Goal: Information Seeking & Learning: Check status

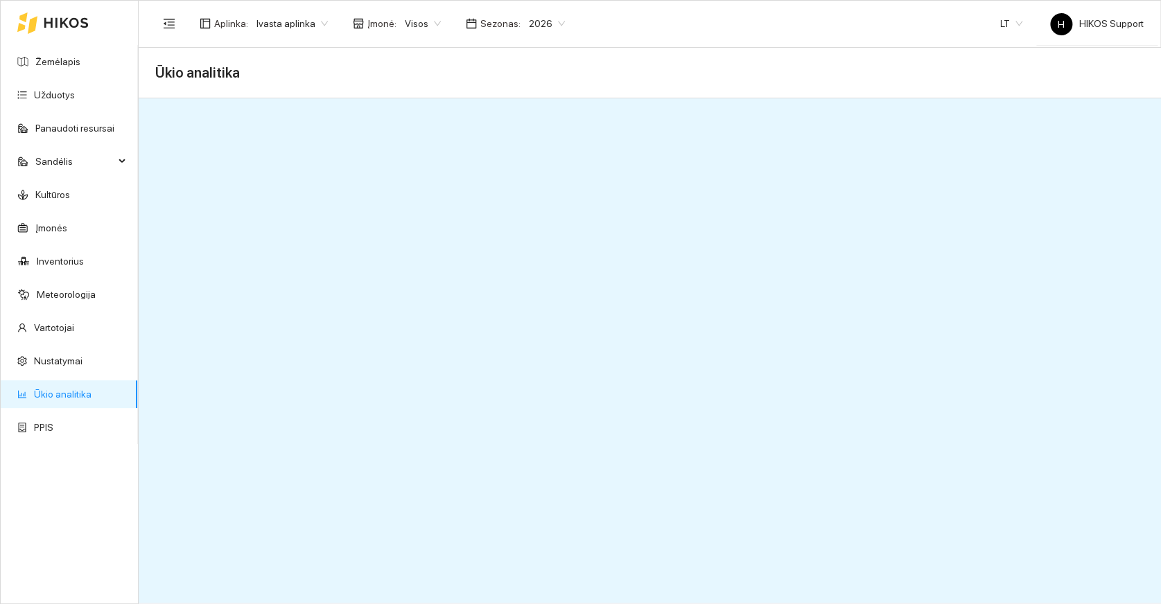
click at [302, 23] on span "Ivasta aplinka" at bounding box center [291, 23] width 71 height 21
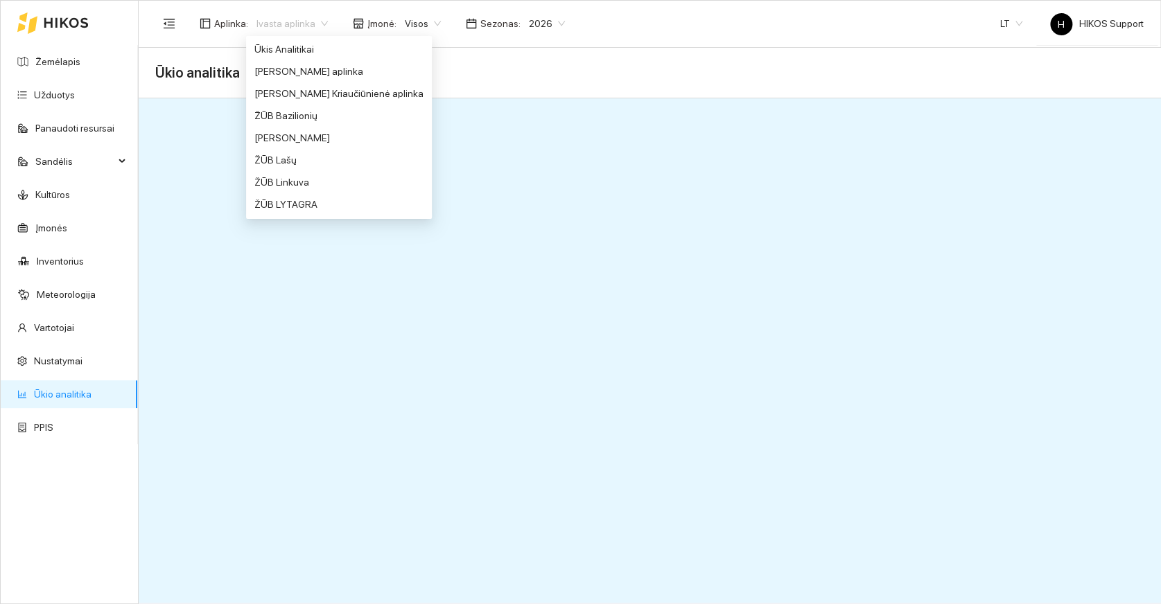
scroll to position [1037, 0]
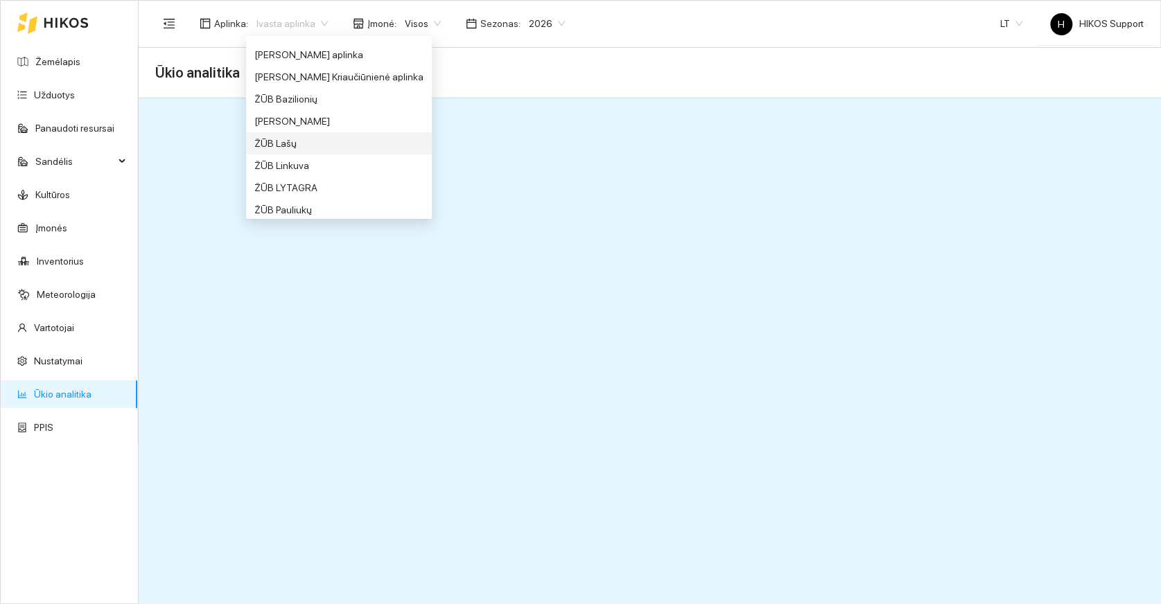
click at [273, 143] on div "ŽŪB Lašų" at bounding box center [338, 143] width 169 height 15
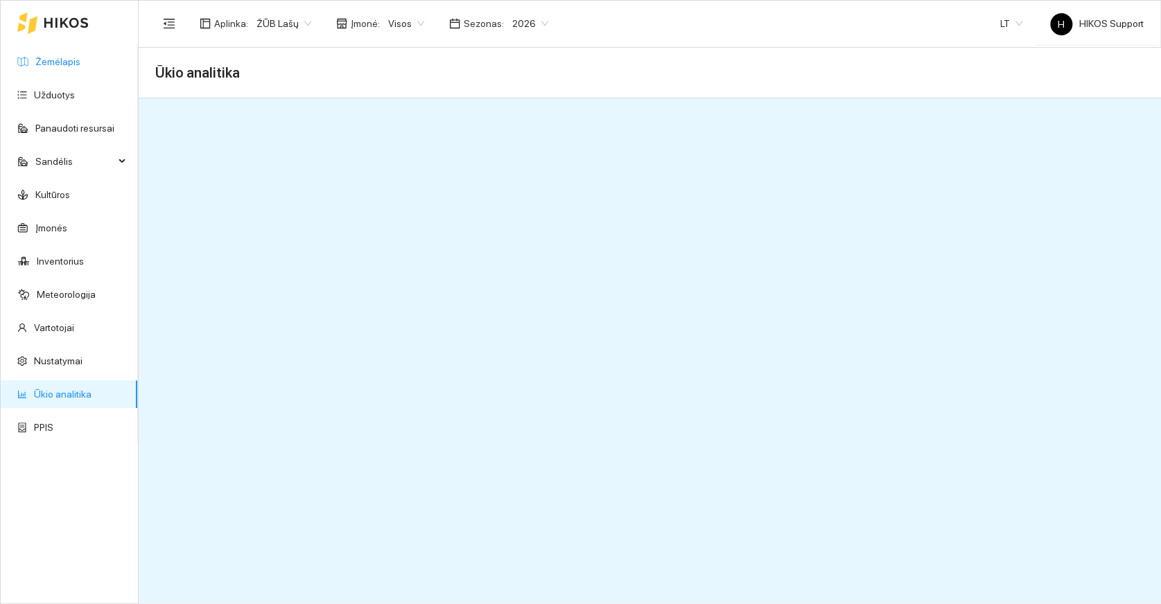
drag, startPoint x: 47, startPoint y: 60, endPoint x: 61, endPoint y: 61, distance: 13.9
click at [48, 60] on link "Žemėlapis" at bounding box center [57, 61] width 45 height 11
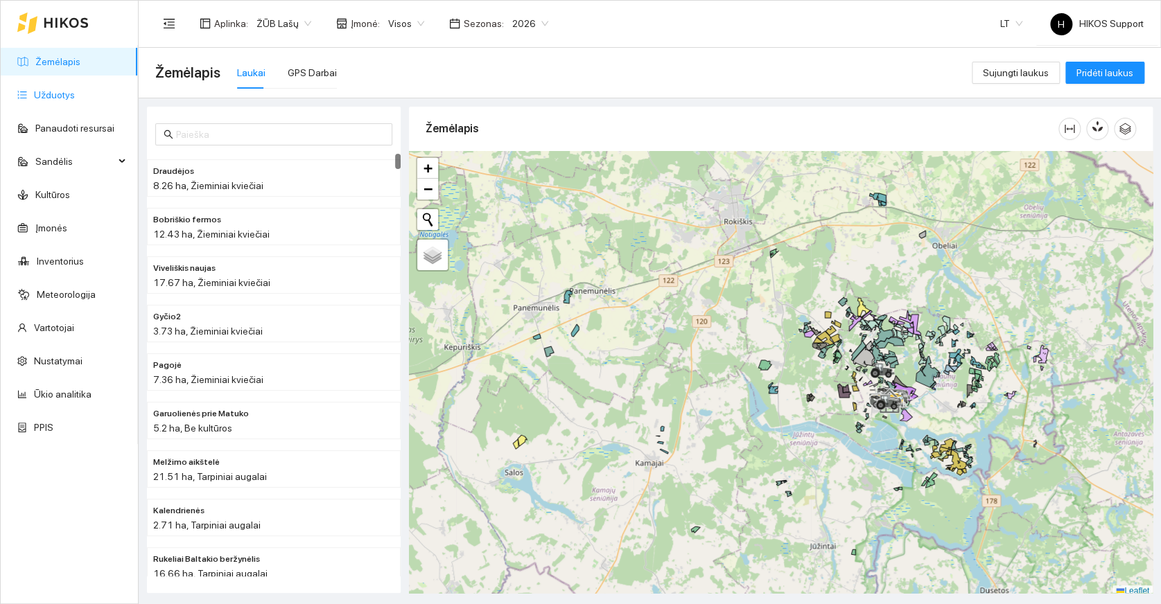
click at [49, 89] on link "Užduotys" at bounding box center [54, 94] width 41 height 11
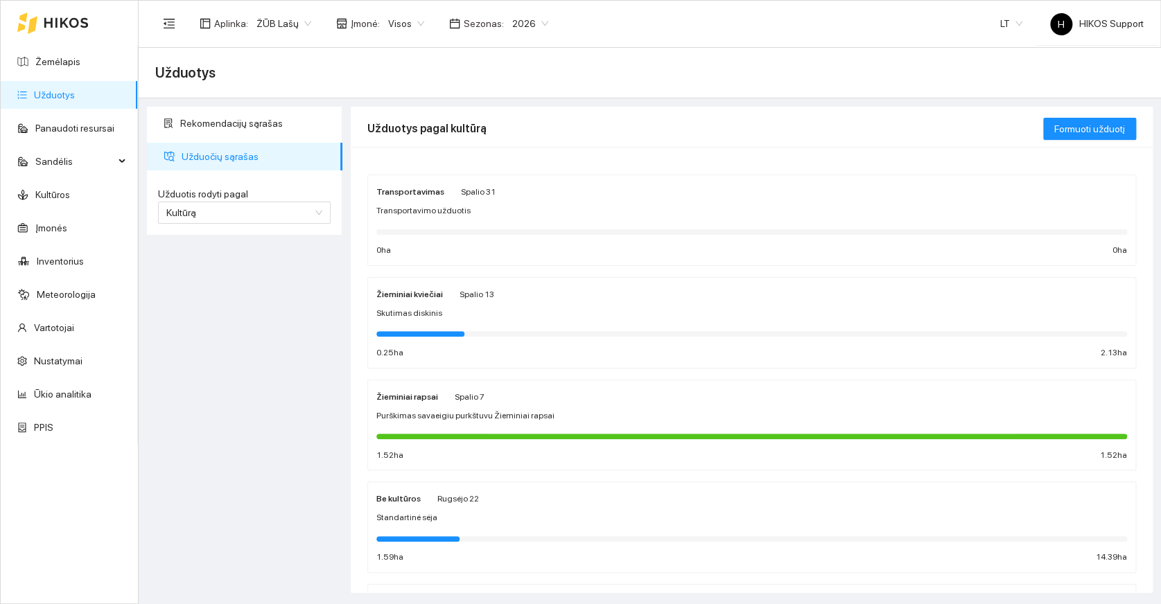
click at [509, 421] on span "Purškimas savaeigiu purkštuvu Žieminiai rapsai" at bounding box center [465, 416] width 178 height 13
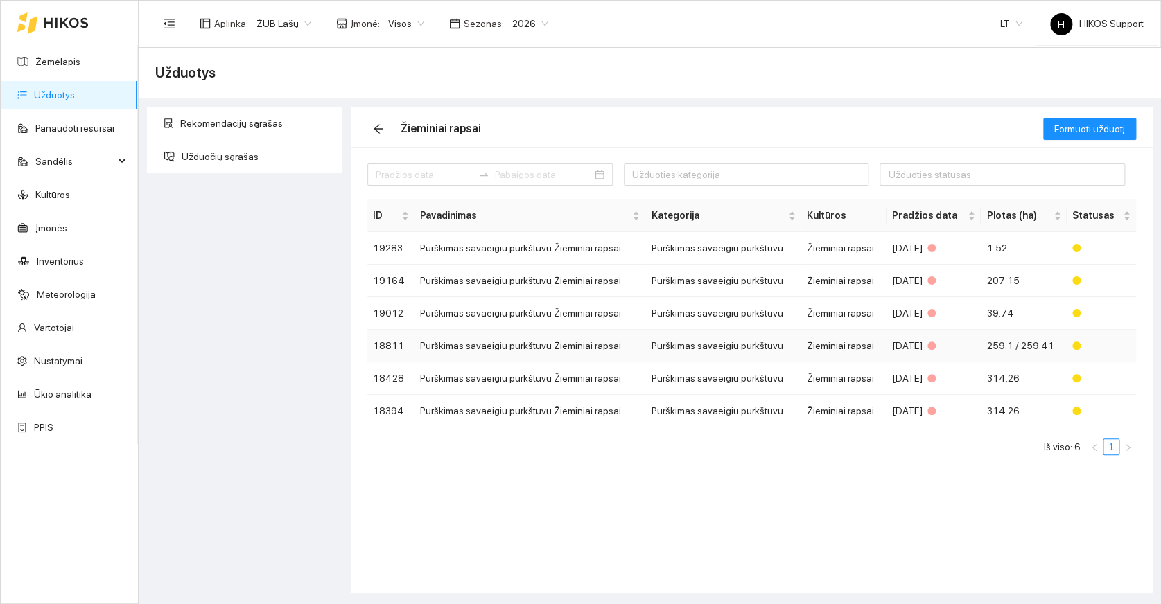
click at [694, 342] on td "Purškimas savaeigiu purkštuvu" at bounding box center [723, 346] width 156 height 33
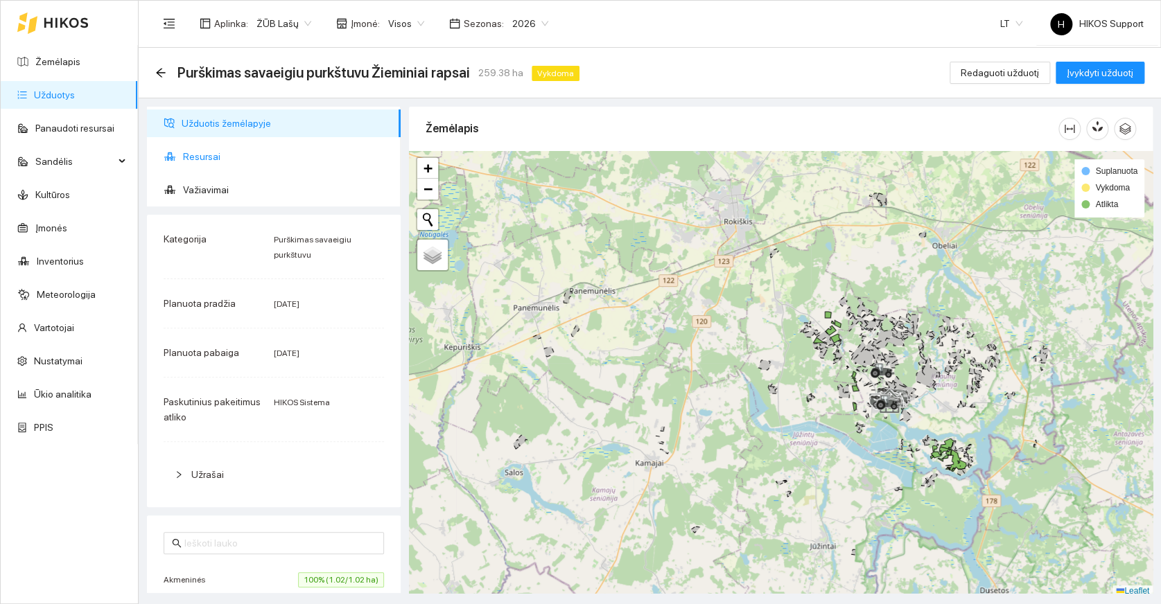
click at [189, 155] on span "Resursai" at bounding box center [286, 157] width 207 height 28
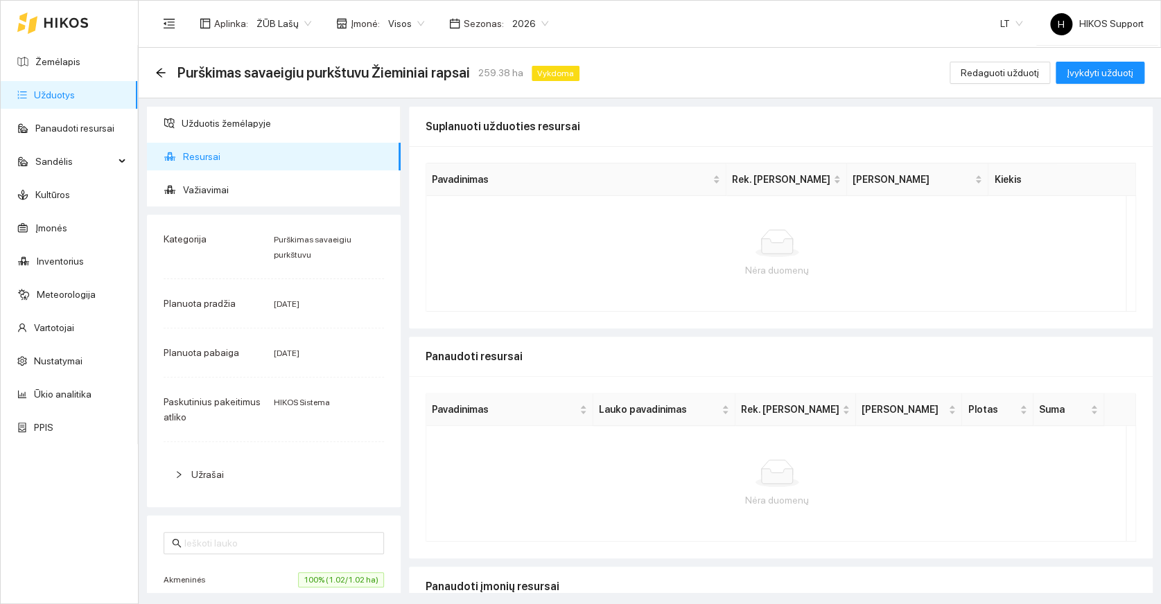
click at [534, 26] on span "2026" at bounding box center [530, 23] width 36 height 21
click at [518, 159] on div "2025" at bounding box center [520, 160] width 36 height 15
click at [45, 90] on link "Užduotys" at bounding box center [54, 94] width 41 height 11
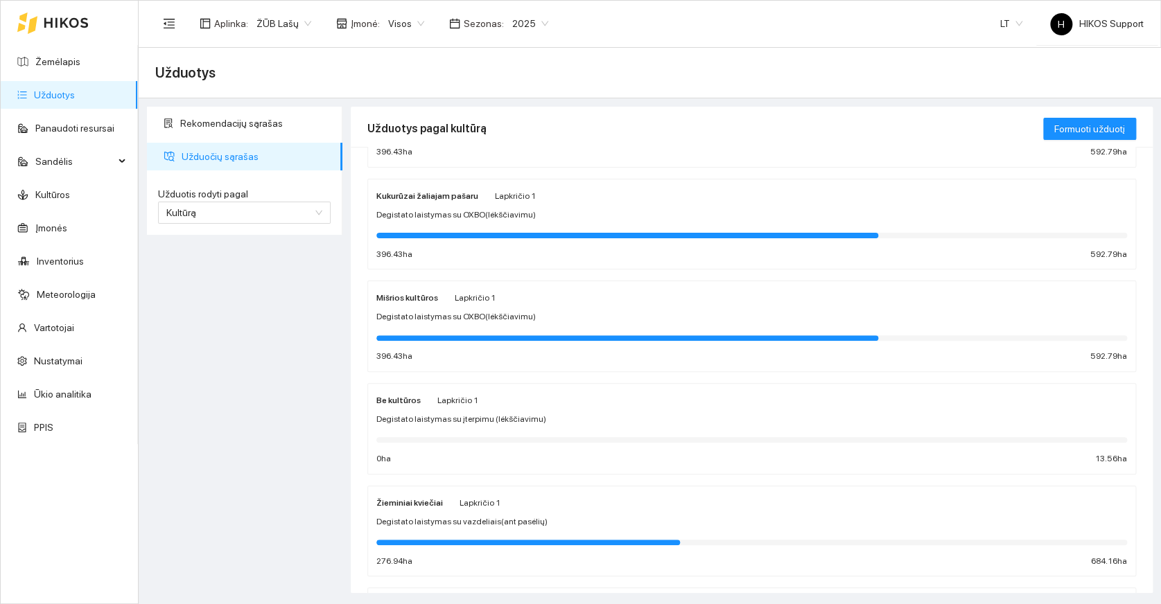
scroll to position [499, 0]
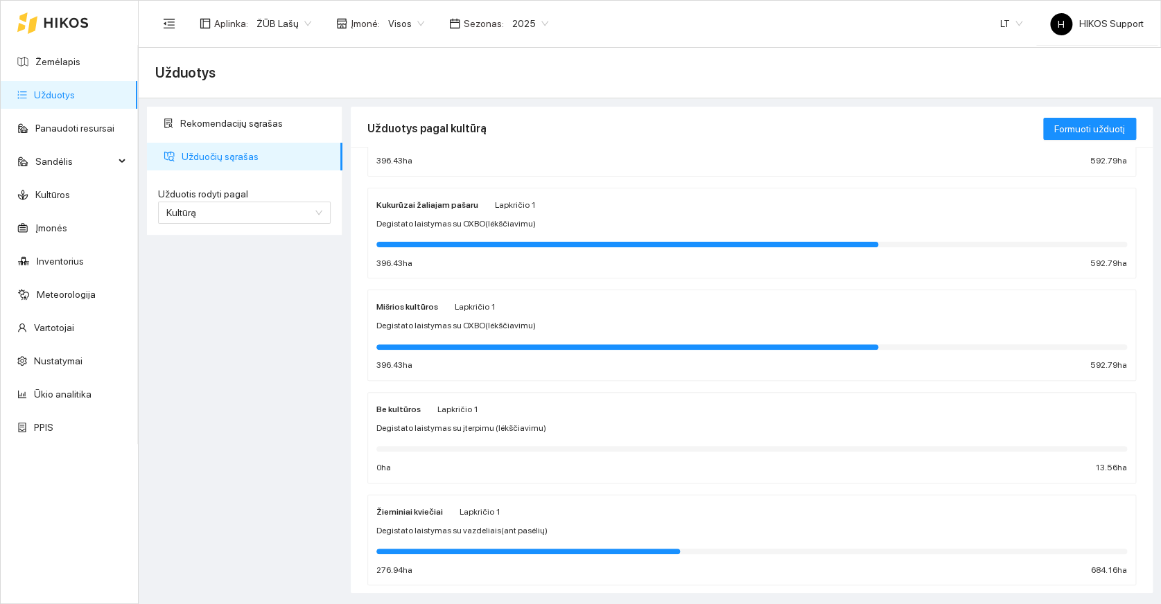
click at [534, 242] on div at bounding box center [627, 245] width 502 height 6
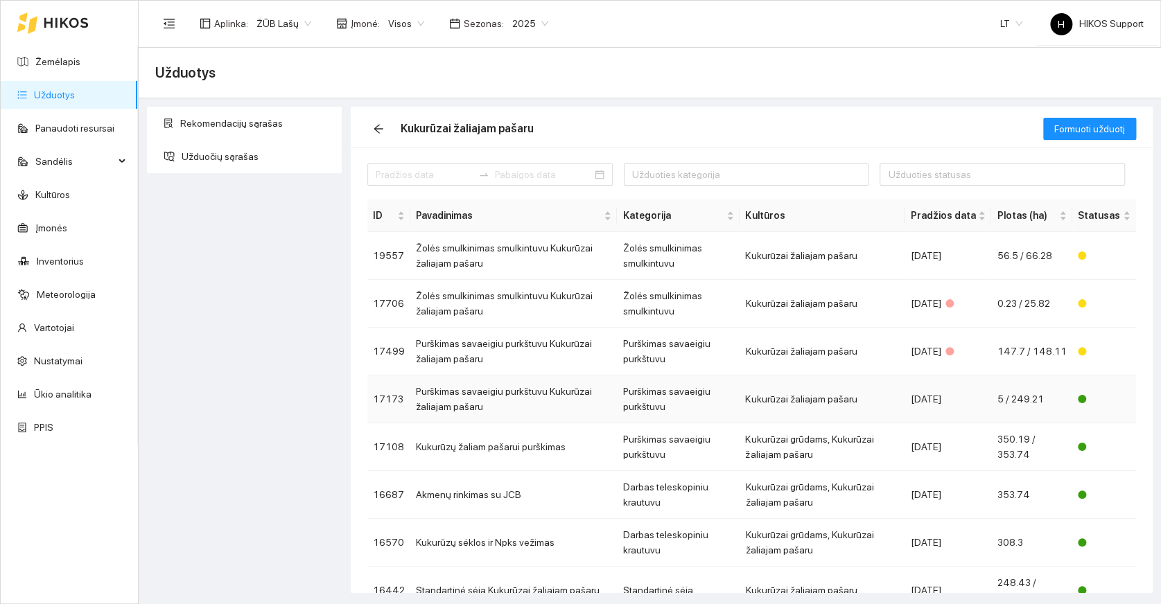
click at [634, 403] on td "Purškimas savaeigiu purkštuvu" at bounding box center [678, 400] width 123 height 48
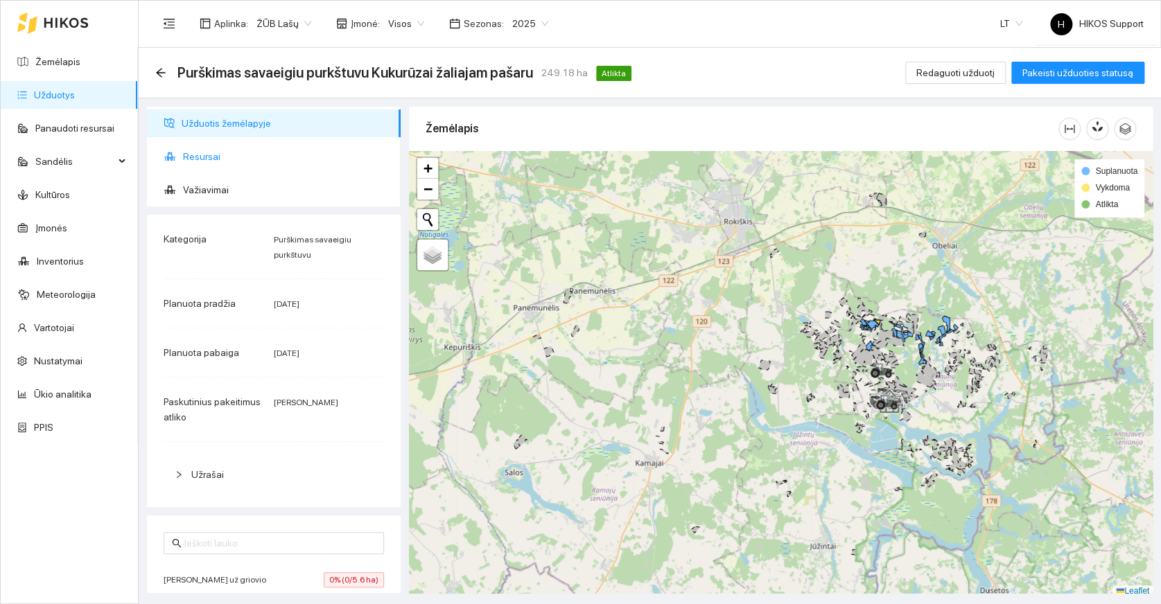
click at [195, 154] on span "Resursai" at bounding box center [286, 157] width 207 height 28
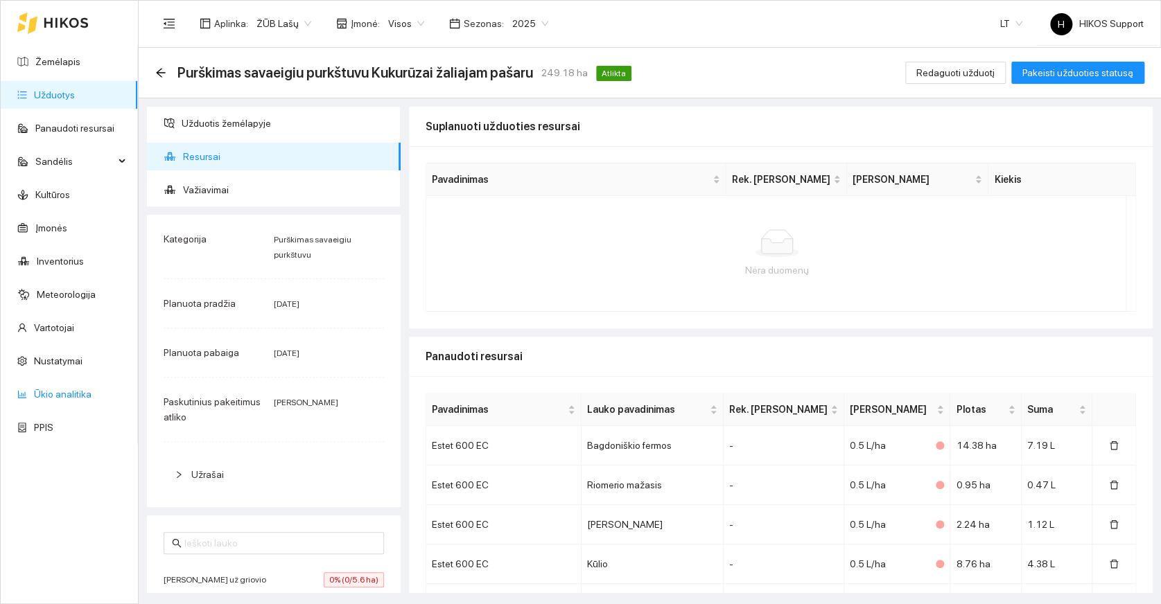
click at [46, 394] on link "Ūkio analitika" at bounding box center [63, 394] width 58 height 11
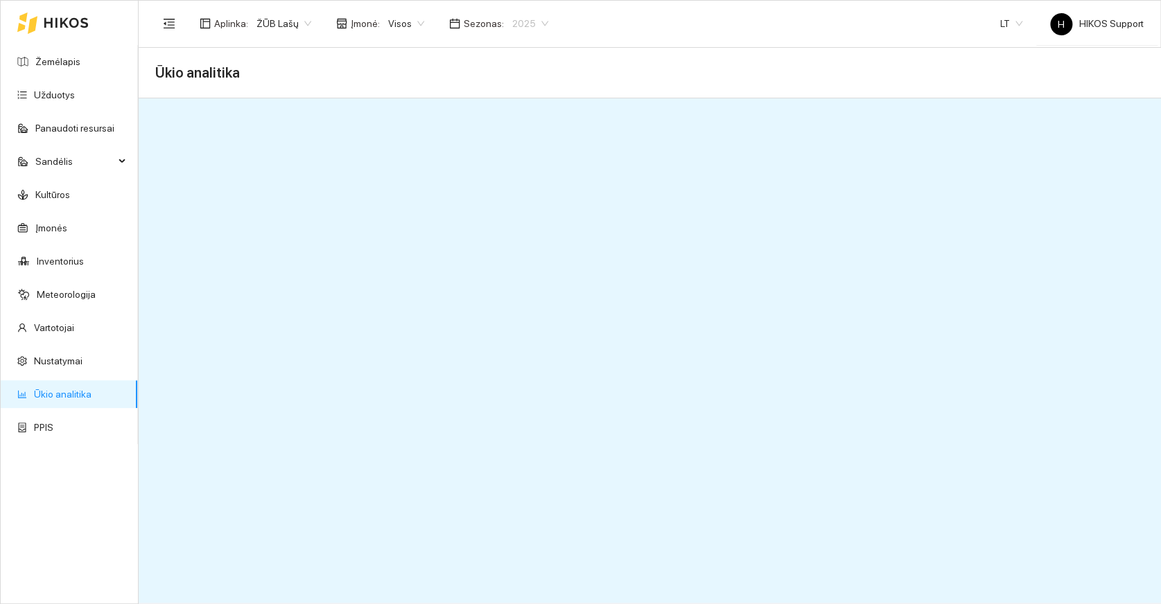
click at [525, 25] on span "2025" at bounding box center [530, 23] width 36 height 21
click at [513, 179] on div "2026" at bounding box center [520, 182] width 36 height 15
click at [47, 58] on link "Žemėlapis" at bounding box center [57, 61] width 45 height 11
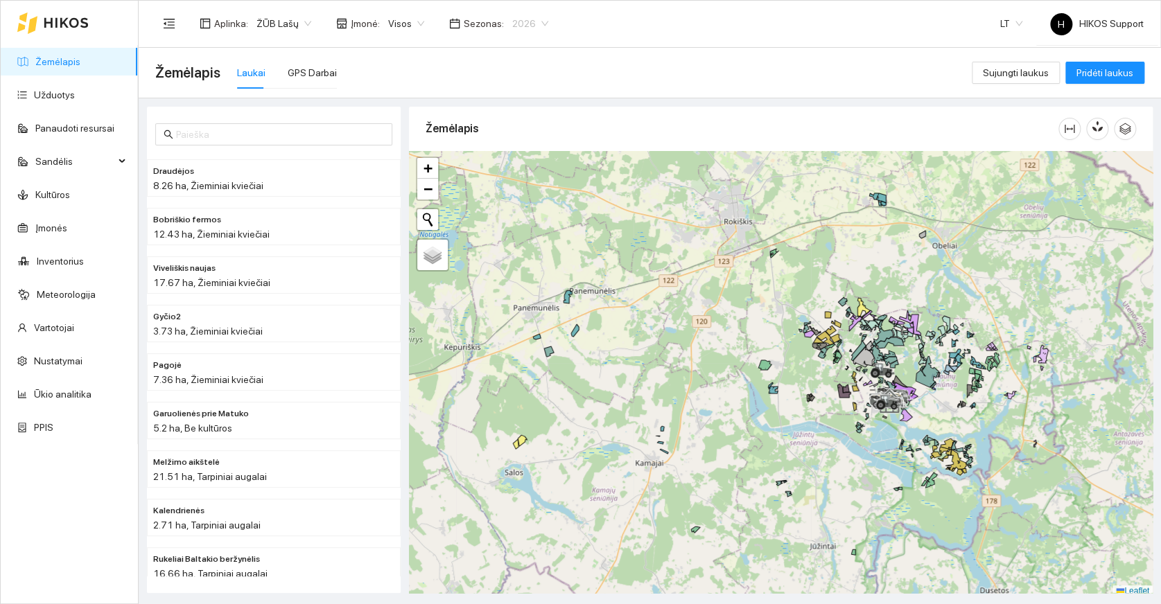
click at [529, 24] on span "2026" at bounding box center [530, 23] width 36 height 21
click at [519, 162] on div "2025" at bounding box center [520, 160] width 36 height 15
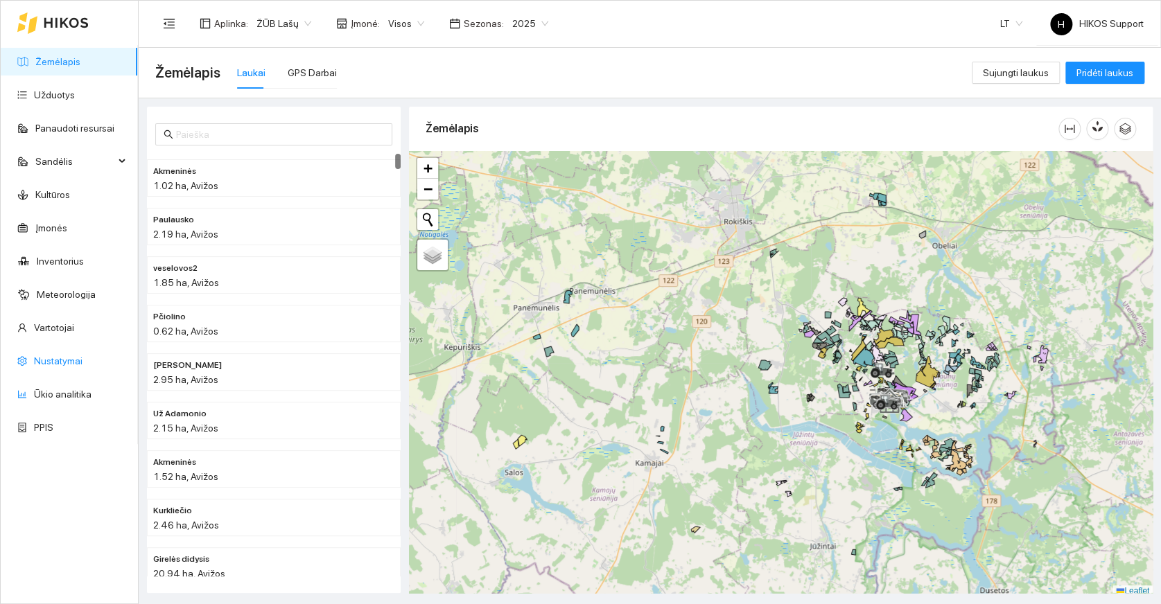
drag, startPoint x: 51, startPoint y: 394, endPoint x: 120, endPoint y: 371, distance: 72.1
click at [53, 393] on link "Ūkio analitika" at bounding box center [63, 394] width 58 height 11
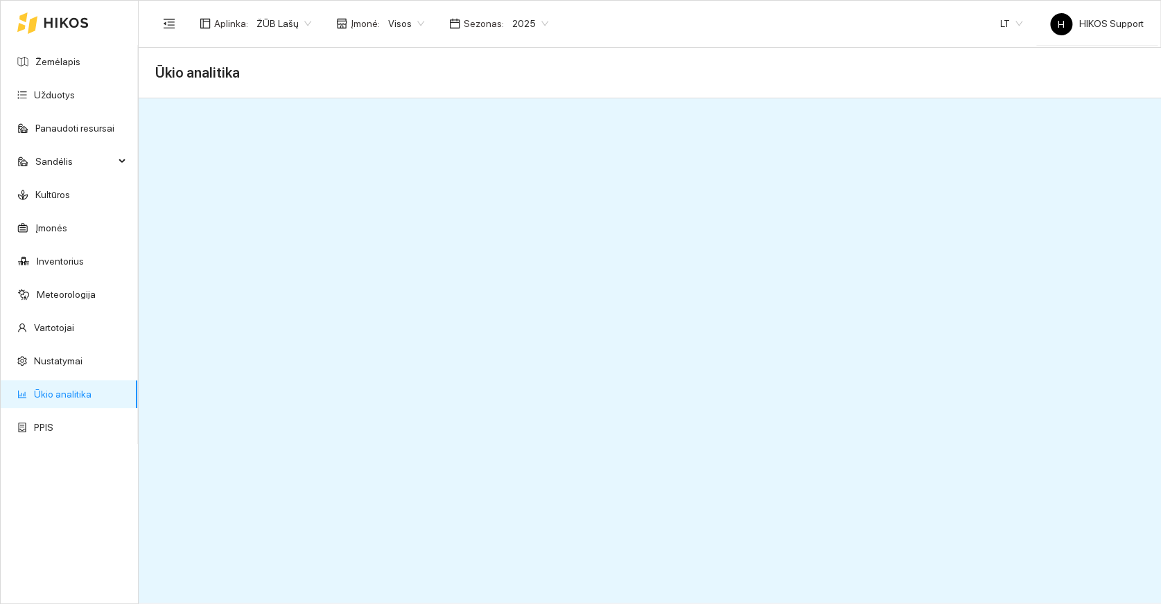
click at [530, 23] on span "2025" at bounding box center [530, 23] width 36 height 21
click at [518, 184] on div "2026" at bounding box center [520, 182] width 36 height 15
click at [534, 21] on span "2026" at bounding box center [530, 23] width 36 height 21
click at [516, 165] on div "2025" at bounding box center [520, 160] width 36 height 15
click at [46, 62] on link "Žemėlapis" at bounding box center [57, 61] width 45 height 11
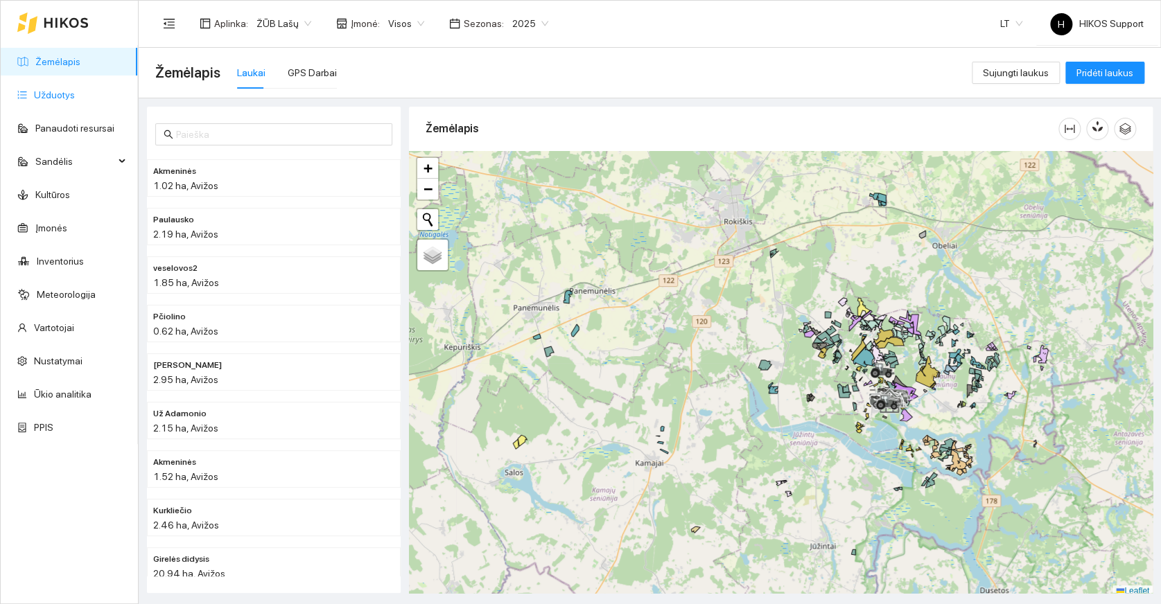
click at [49, 90] on link "Užduotys" at bounding box center [54, 94] width 41 height 11
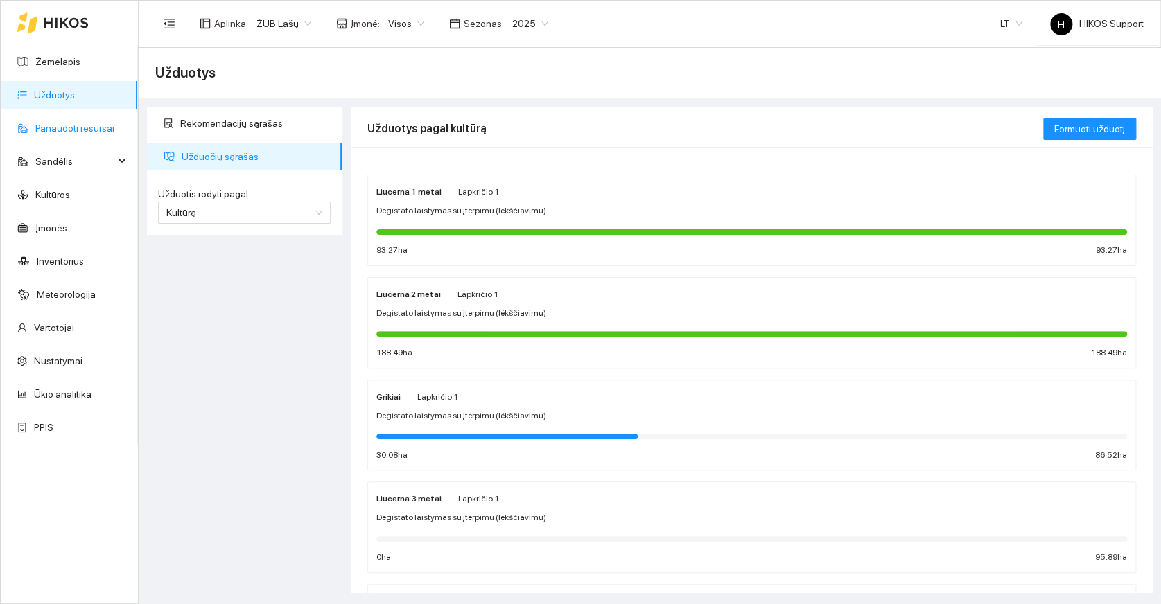
click at [64, 124] on link "Panaudoti resursai" at bounding box center [74, 128] width 79 height 11
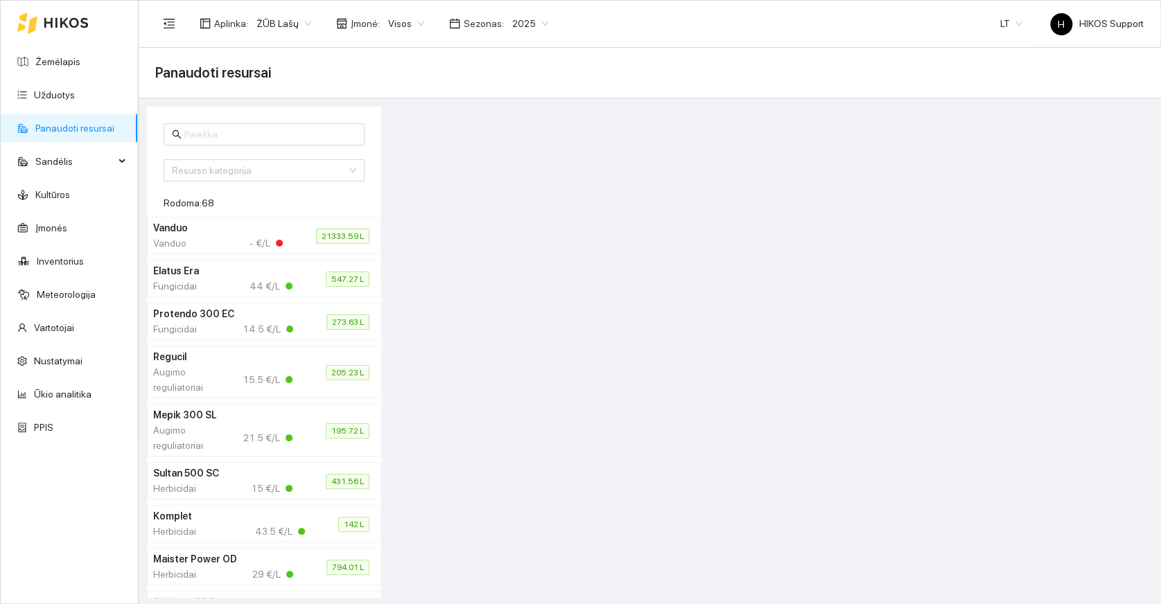
click at [171, 224] on h4 "Vanduo" at bounding box center [218, 227] width 130 height 15
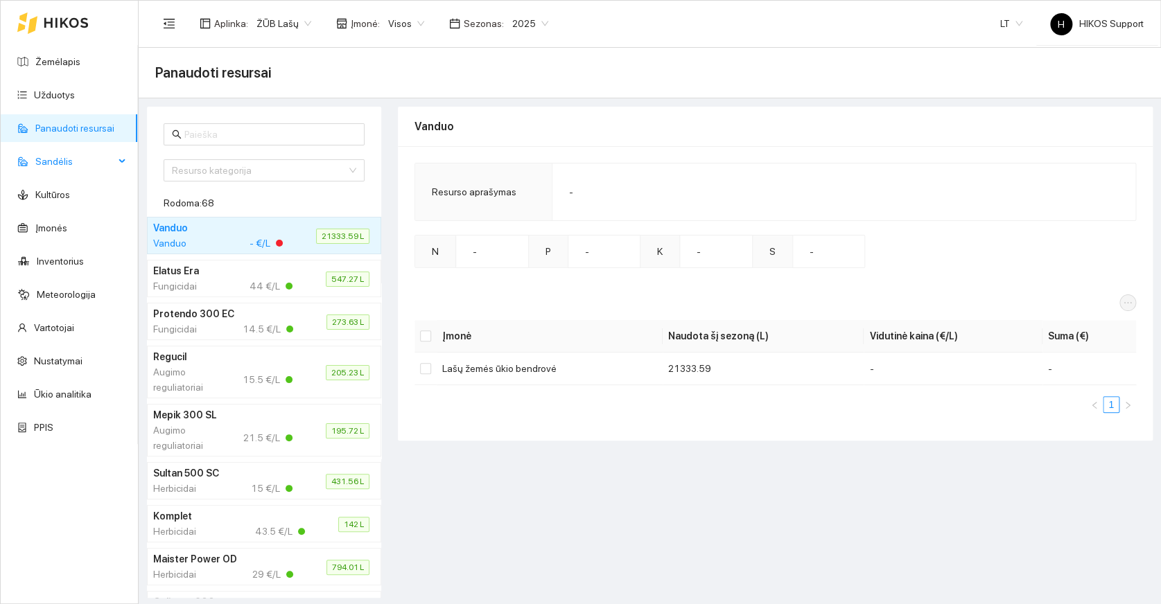
click at [45, 160] on span "Sandėlis" at bounding box center [74, 162] width 79 height 28
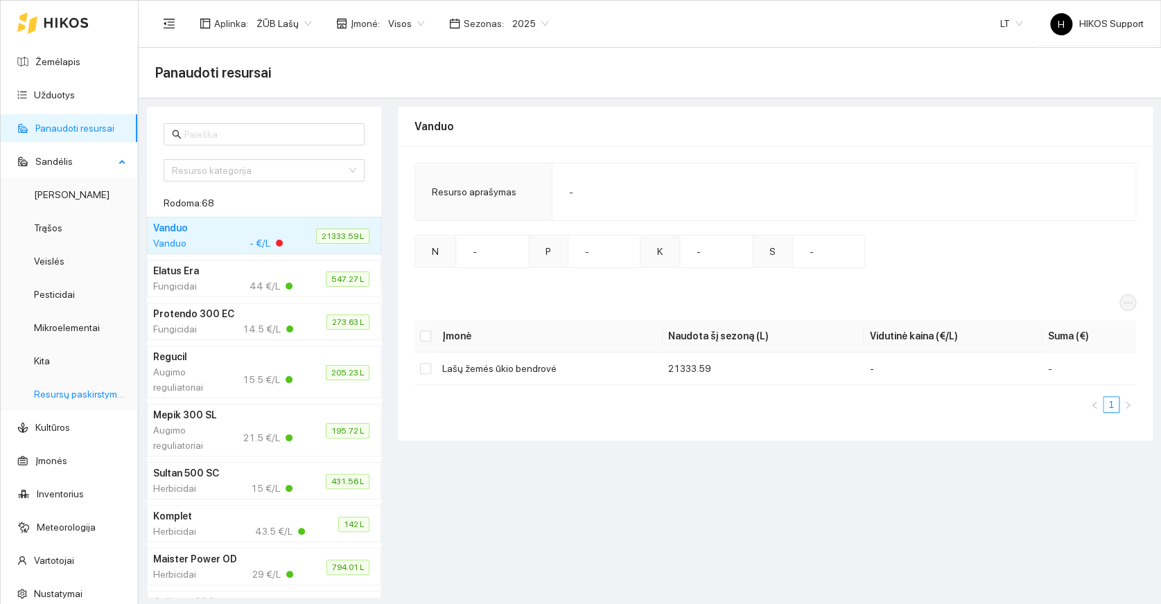
click at [66, 394] on link "Resursų paskirstymas" at bounding box center [81, 394] width 94 height 11
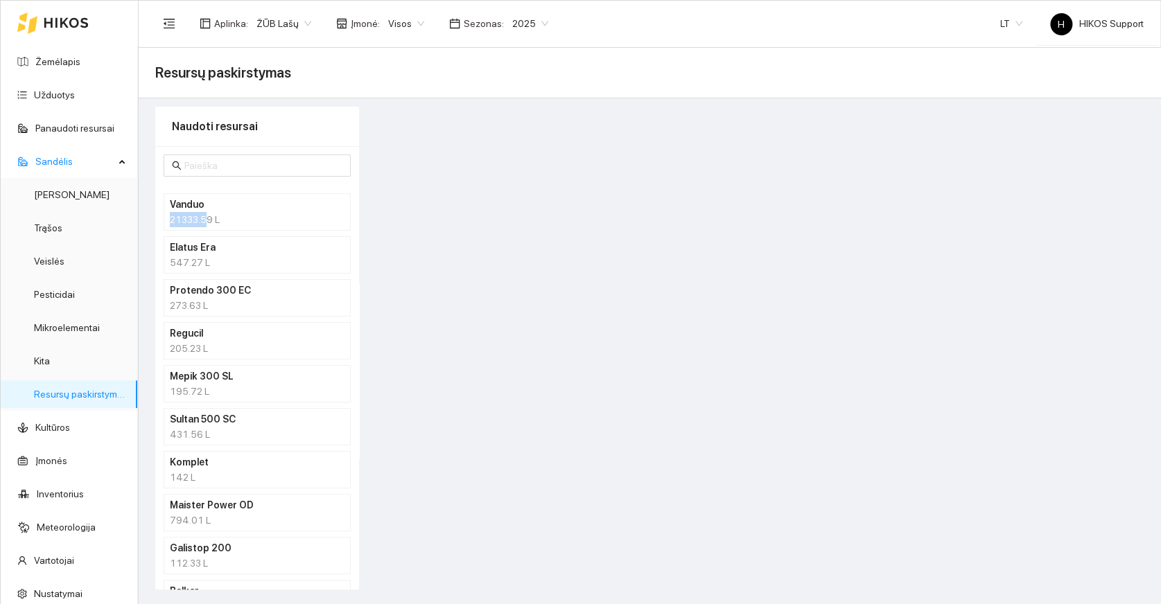
click at [204, 211] on div "Vanduo 21333.59 L" at bounding box center [257, 212] width 175 height 30
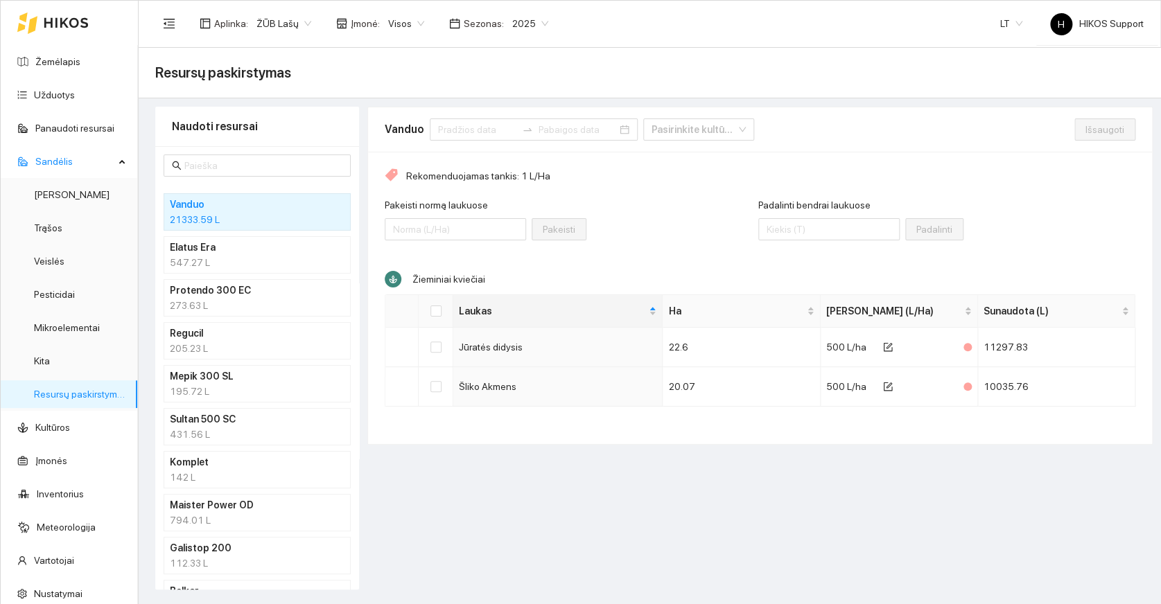
click at [193, 253] on h4 "Elatus Era" at bounding box center [239, 247] width 139 height 15
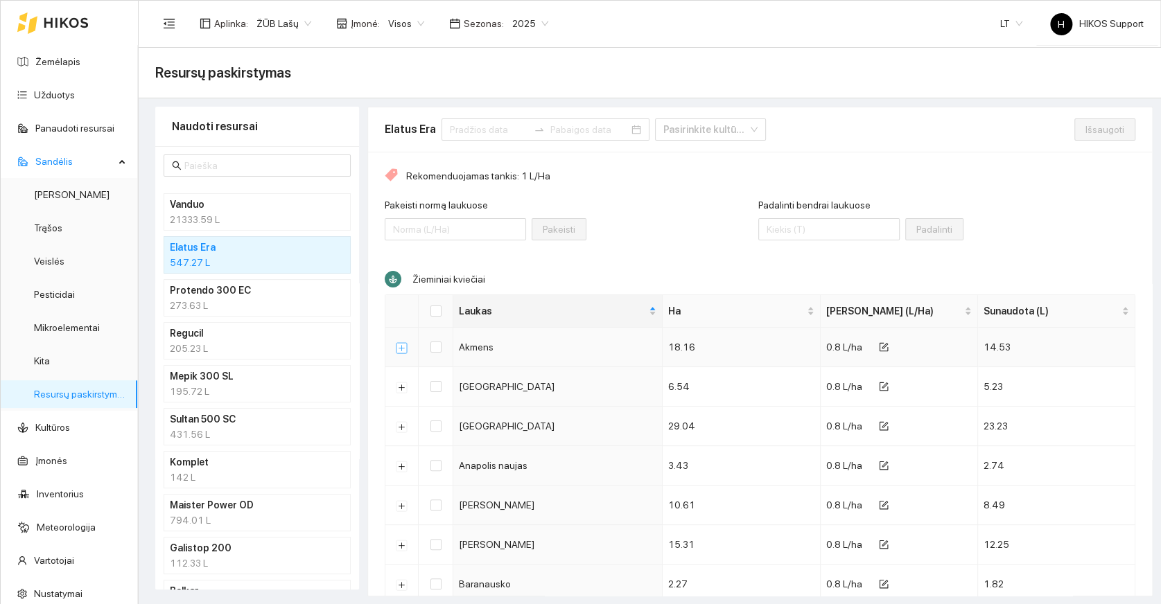
click at [400, 349] on button "Išskleisti" at bounding box center [401, 347] width 11 height 11
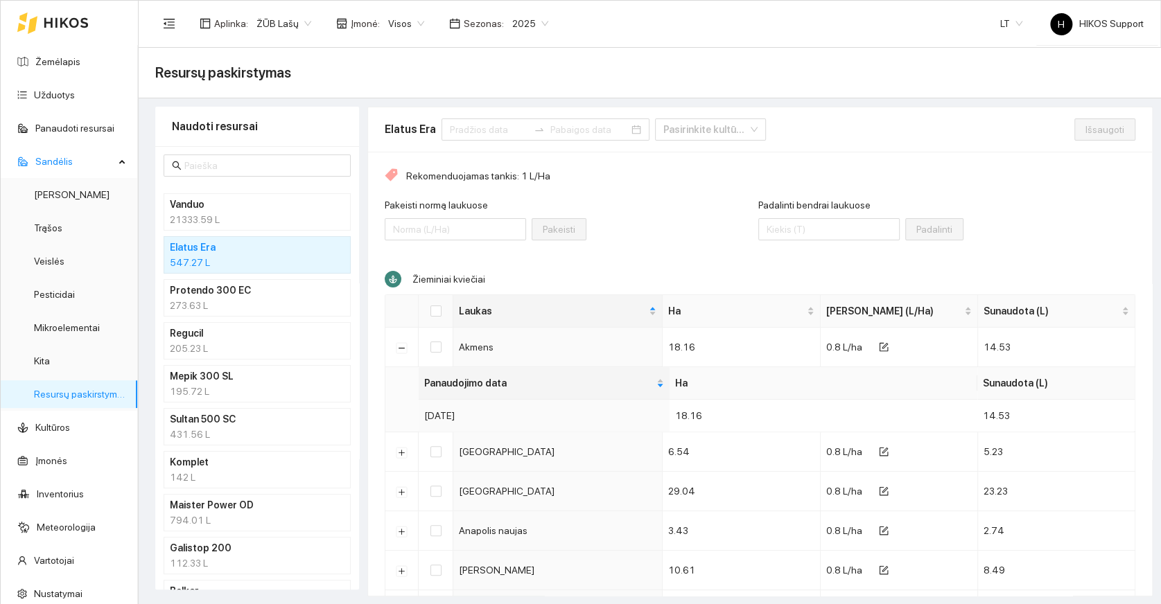
click at [195, 215] on div "21333.59 L" at bounding box center [257, 219] width 175 height 15
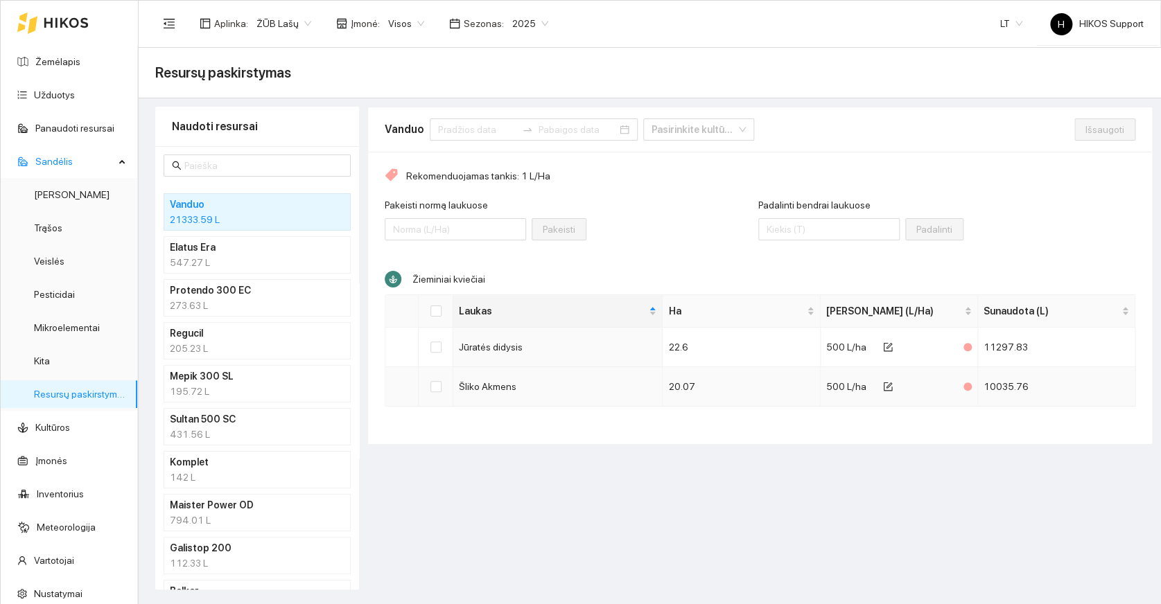
click at [488, 388] on td "Šliko Akmens" at bounding box center [557, 387] width 209 height 40
click at [213, 216] on div "21333.59 L" at bounding box center [257, 219] width 175 height 15
click at [207, 380] on h4 "Mepik 300 SL" at bounding box center [239, 376] width 139 height 15
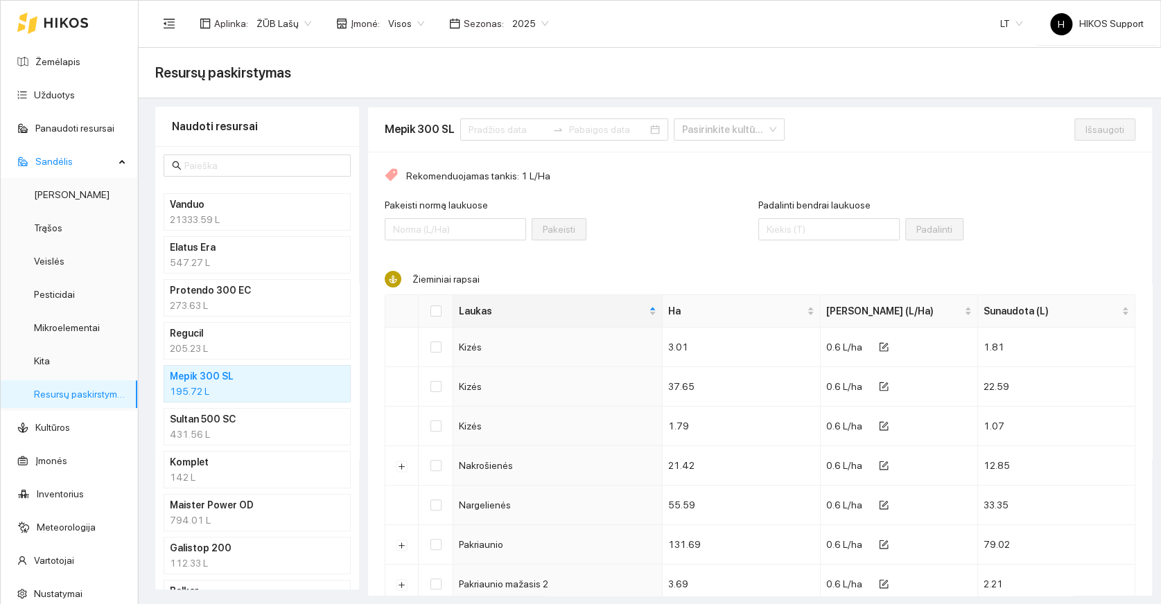
click at [191, 349] on div "205.23 L" at bounding box center [257, 348] width 175 height 15
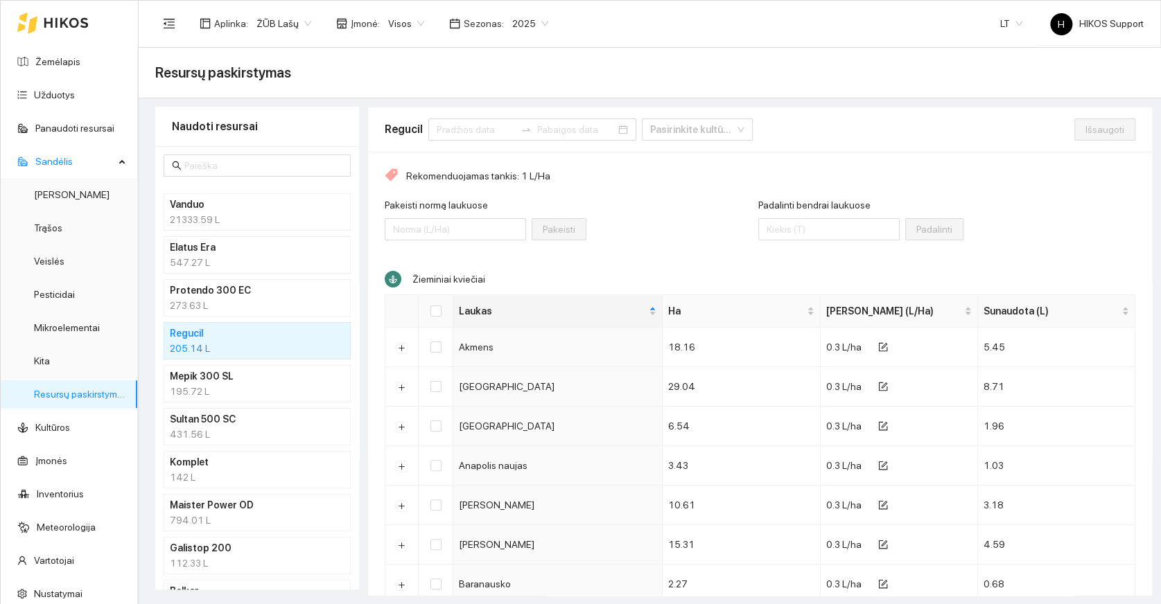
click at [200, 464] on h4 "Komplet" at bounding box center [239, 462] width 139 height 15
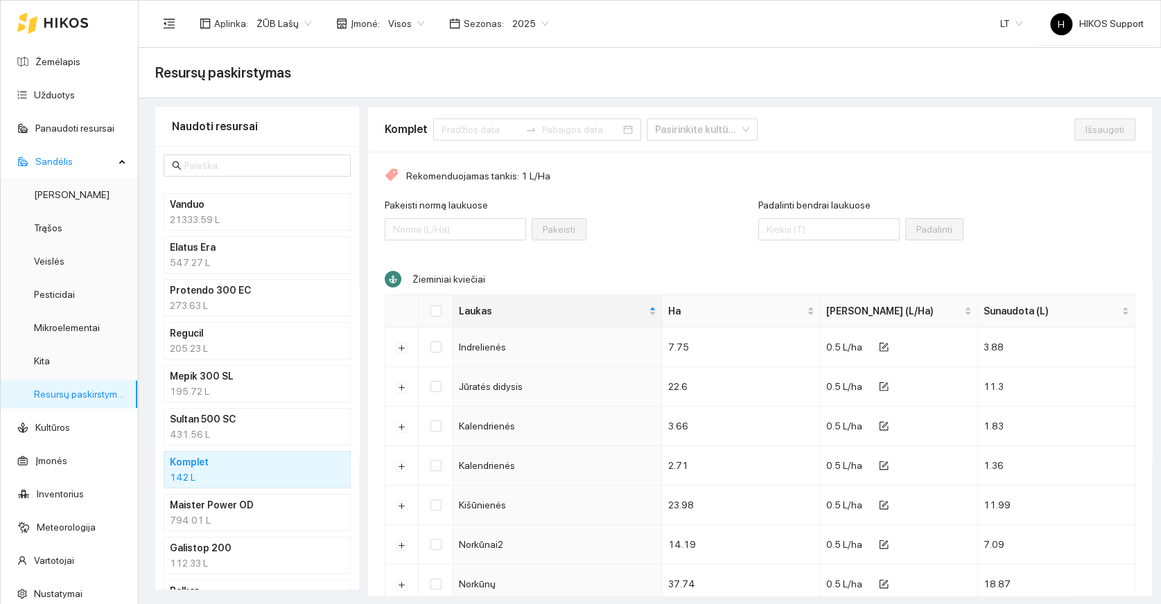
click at [207, 430] on div "431.56 L" at bounding box center [257, 434] width 175 height 15
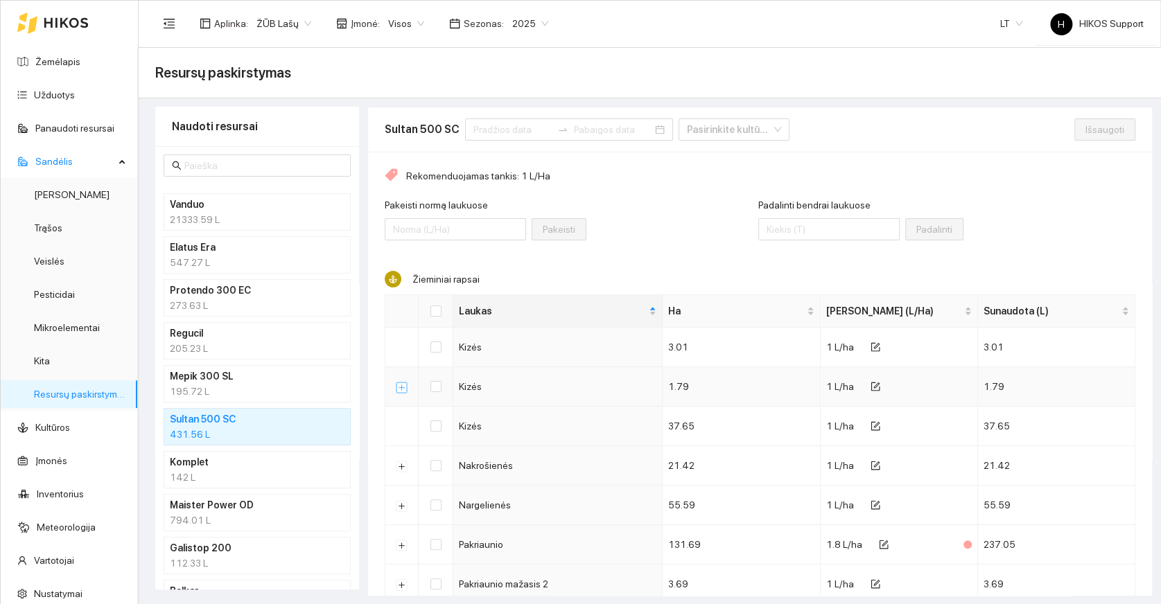
click at [401, 384] on button "Išskleisti" at bounding box center [401, 387] width 11 height 11
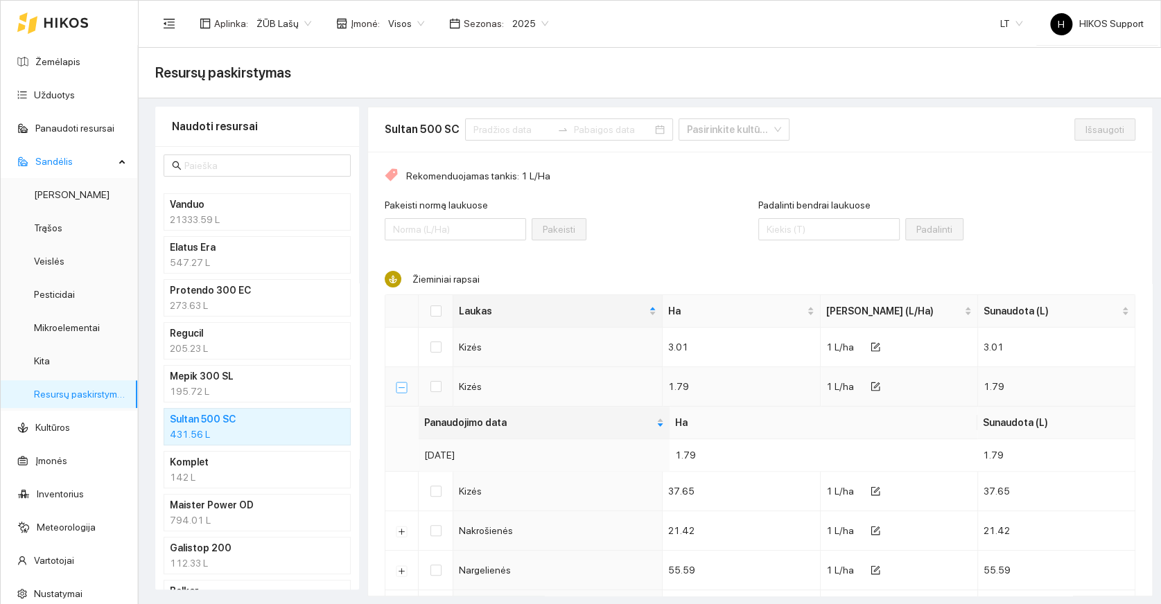
click at [401, 384] on button "Suskleisti" at bounding box center [401, 387] width 11 height 11
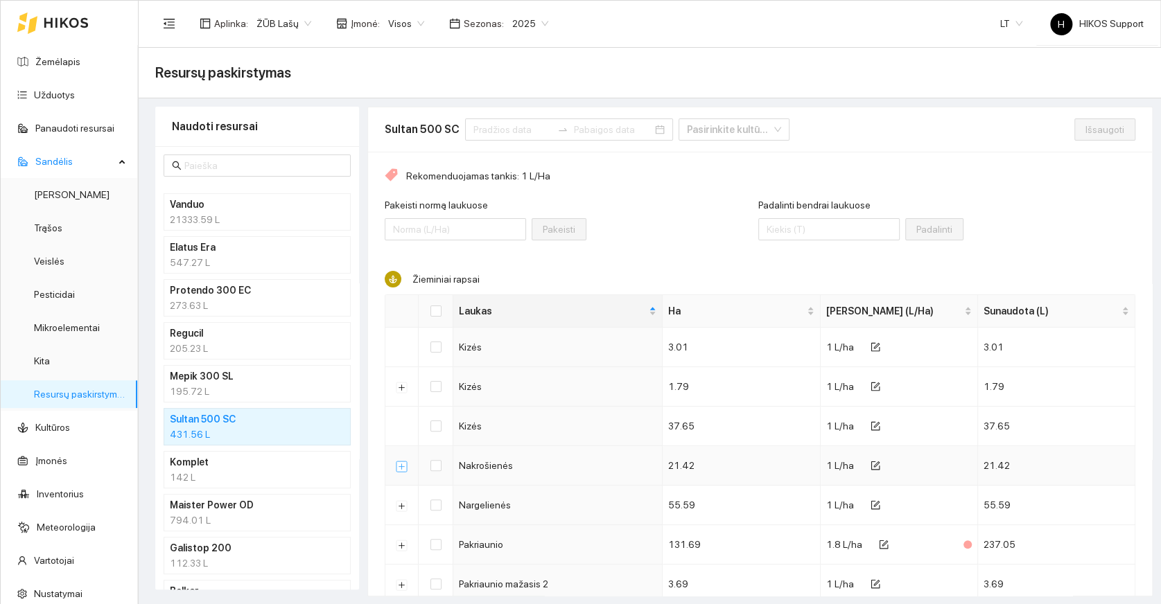
click at [401, 465] on button "Išskleisti" at bounding box center [401, 466] width 11 height 11
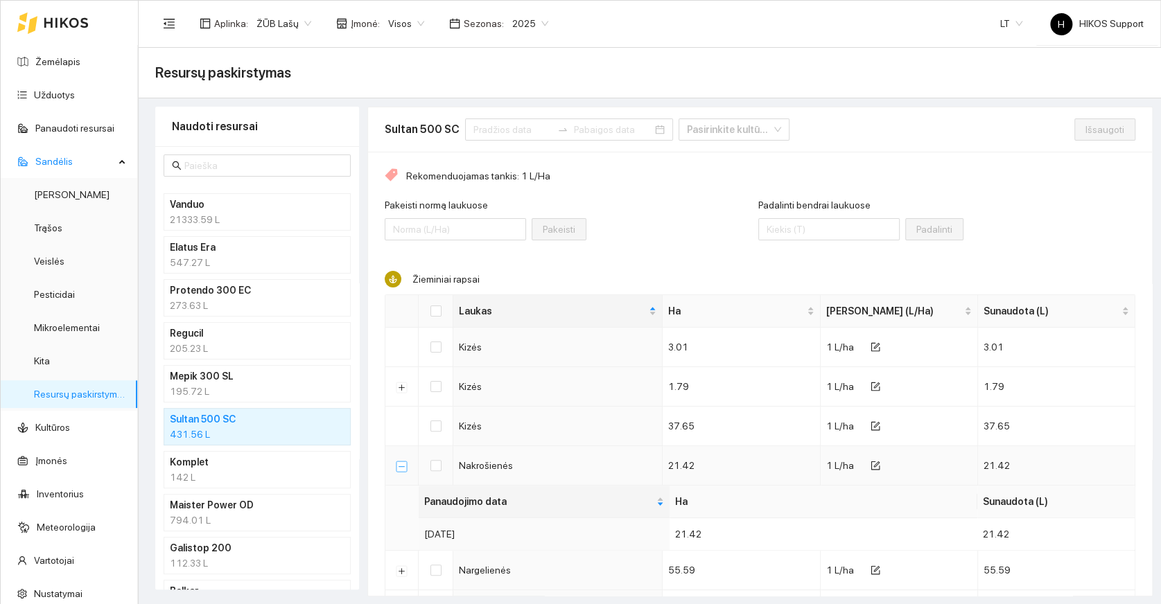
click at [401, 465] on button "Suskleisti" at bounding box center [401, 466] width 11 height 11
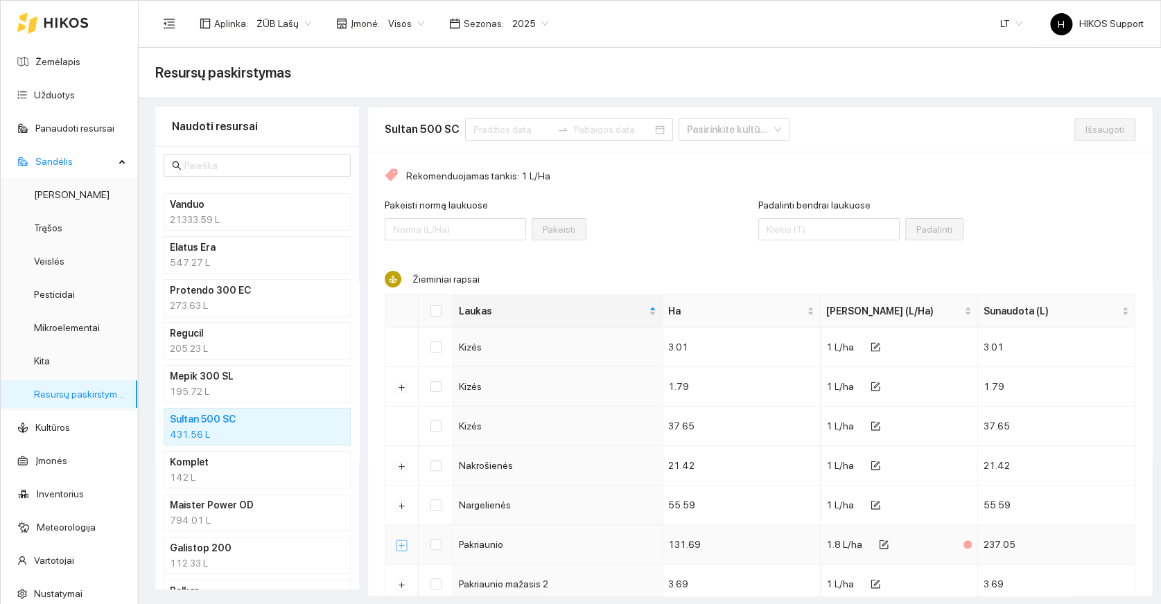
click at [398, 543] on button "Išskleisti" at bounding box center [401, 545] width 11 height 11
click at [398, 543] on button "Suskleisti" at bounding box center [401, 545] width 11 height 11
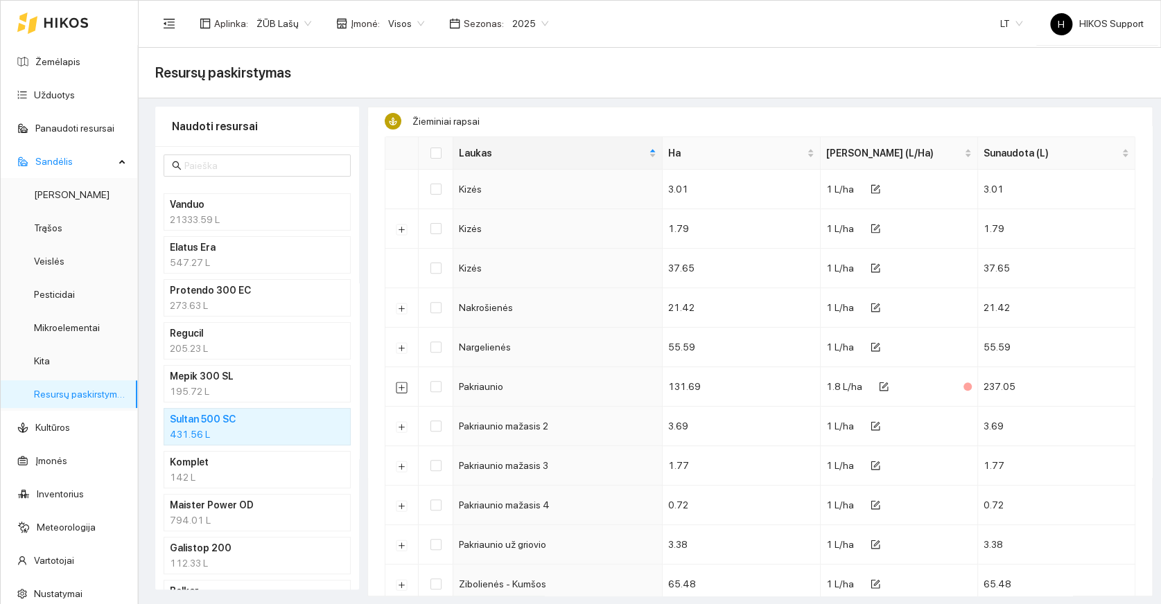
scroll to position [202, 0]
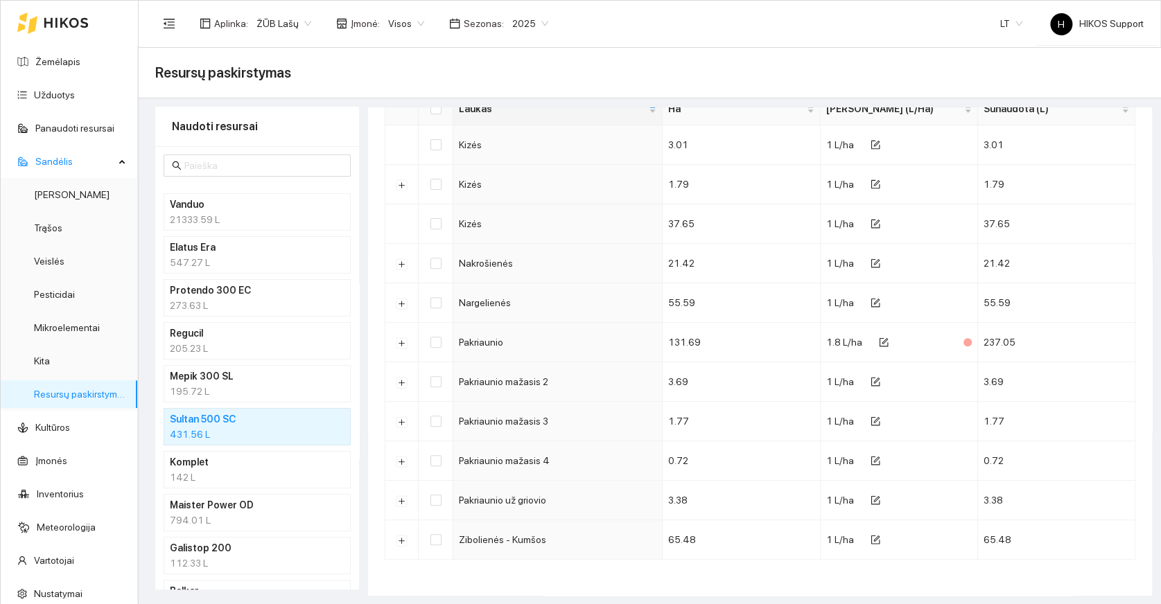
click at [193, 506] on h4 "Maister Power OD" at bounding box center [239, 505] width 139 height 15
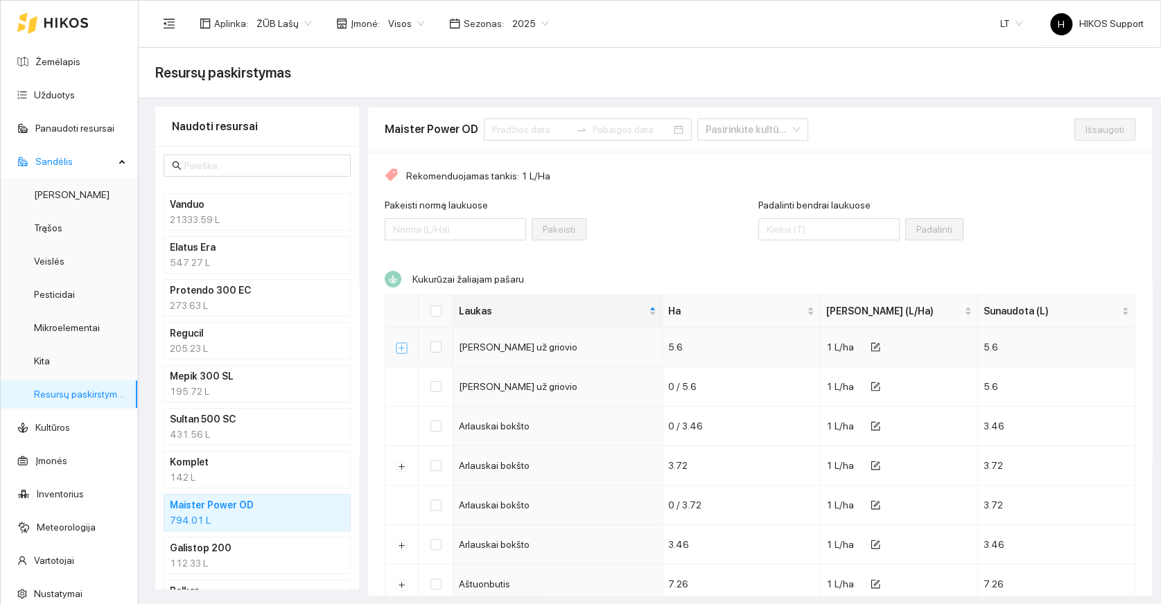
click at [398, 343] on button "Išskleisti" at bounding box center [401, 347] width 11 height 11
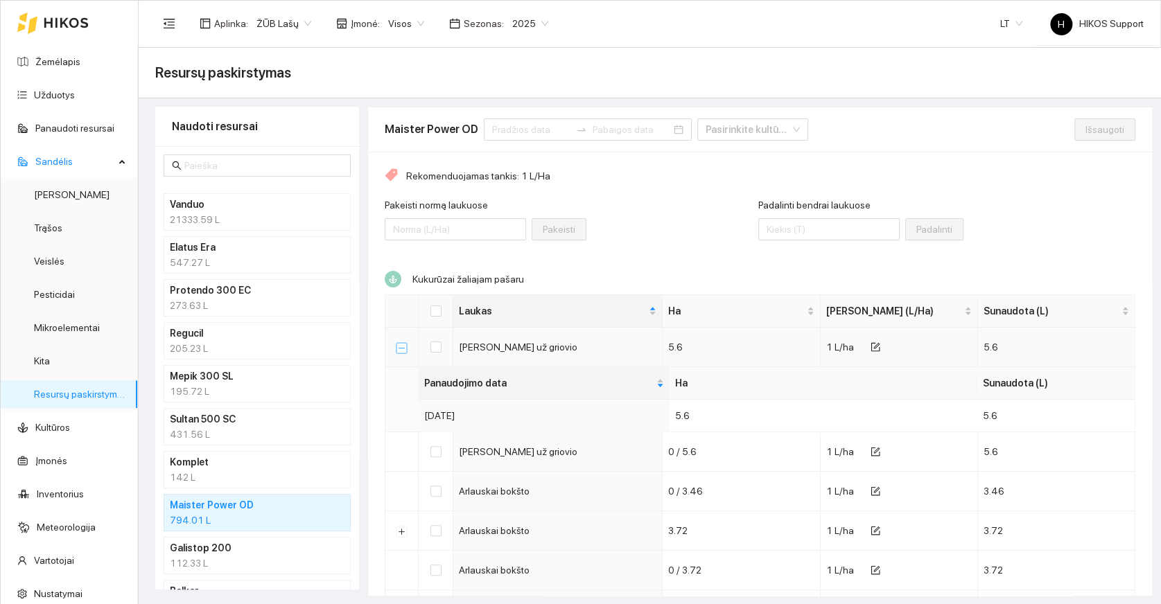
click at [398, 343] on button "Suskleisti" at bounding box center [401, 347] width 11 height 11
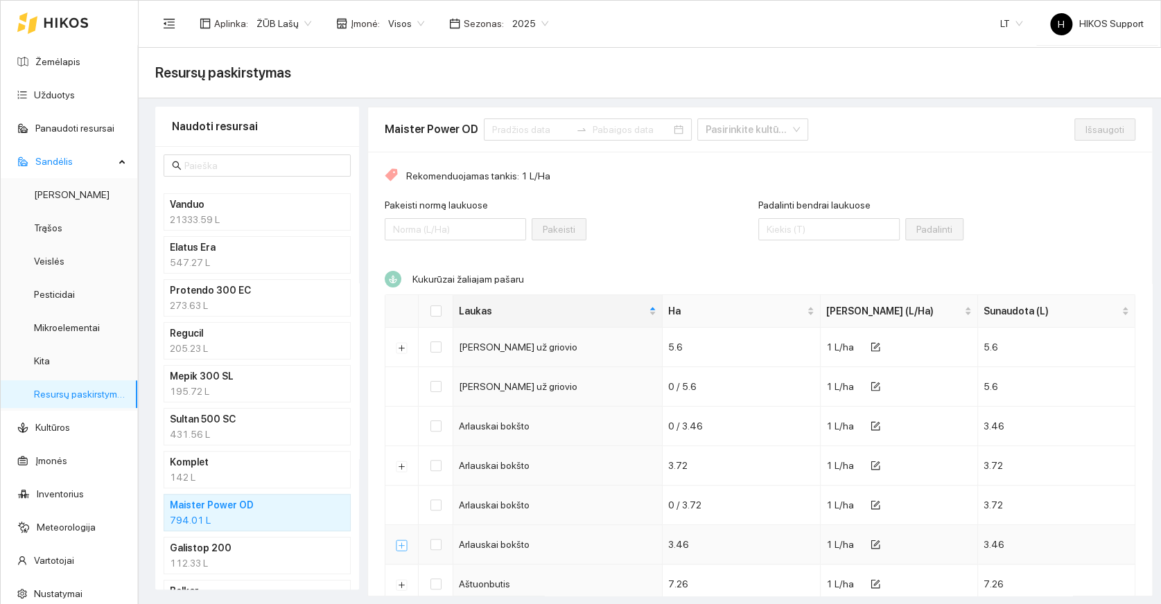
click at [398, 541] on button "Išskleisti" at bounding box center [401, 545] width 11 height 11
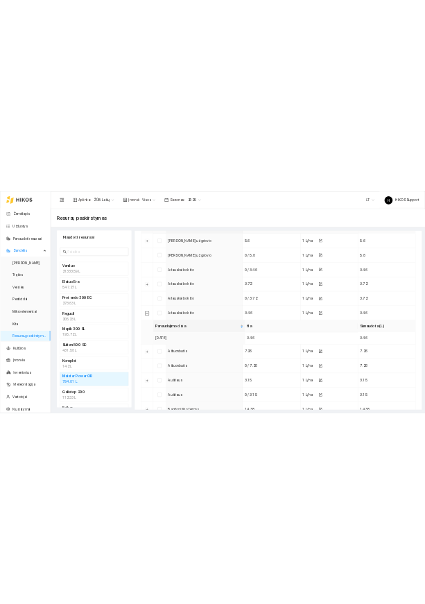
scroll to position [229, 0]
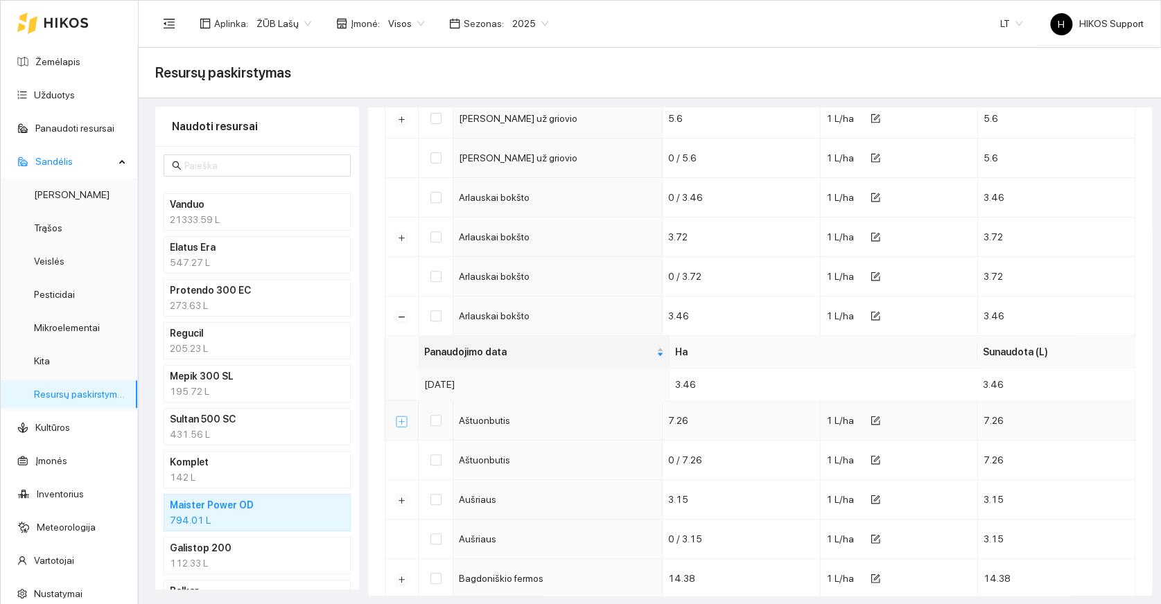
click at [404, 419] on button "Išskleisti" at bounding box center [401, 421] width 11 height 11
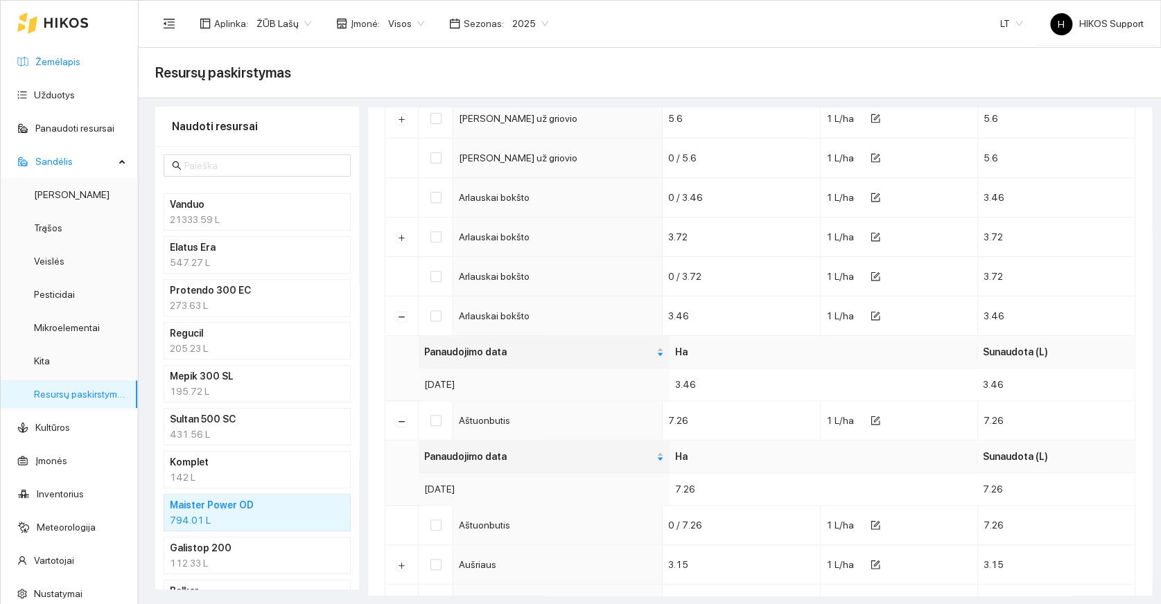
click at [45, 58] on link "Žemėlapis" at bounding box center [57, 61] width 45 height 11
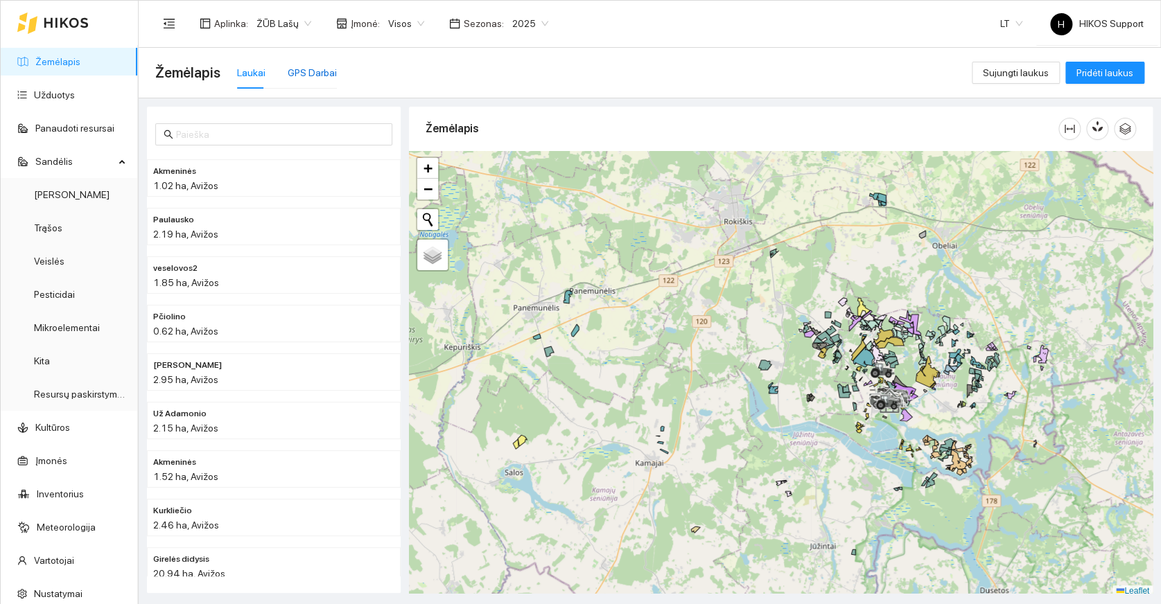
drag, startPoint x: 310, startPoint y: 72, endPoint x: 848, endPoint y: 110, distance: 538.4
click at [311, 76] on div "GPS Darbai" at bounding box center [312, 72] width 49 height 15
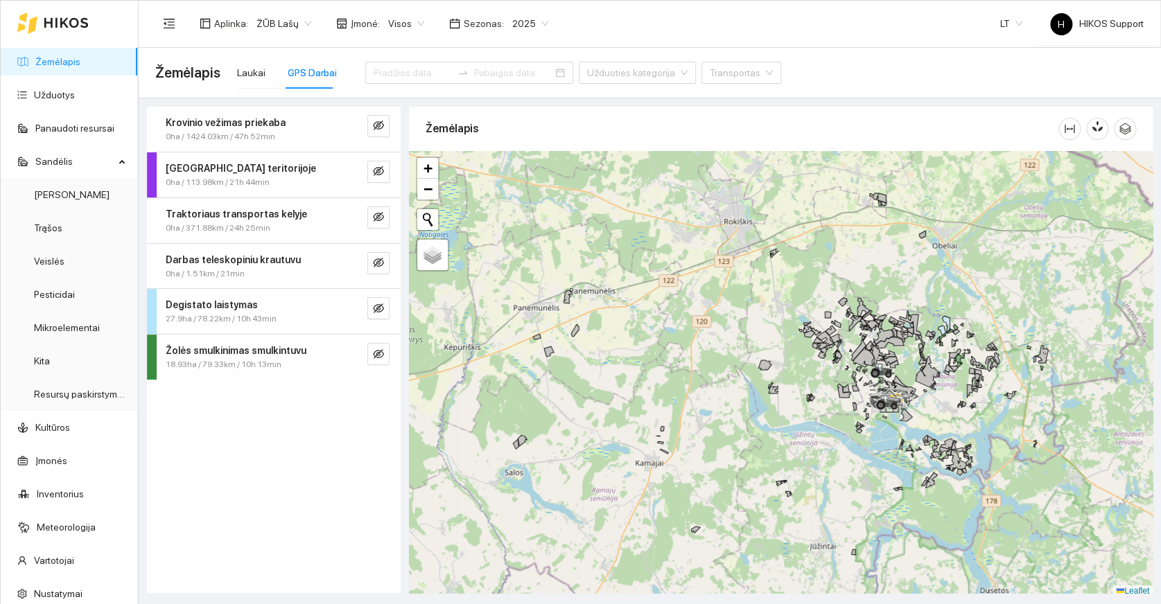
click at [242, 359] on span "18.93ha / 79.33km / 10h 13min" at bounding box center [224, 364] width 116 height 13
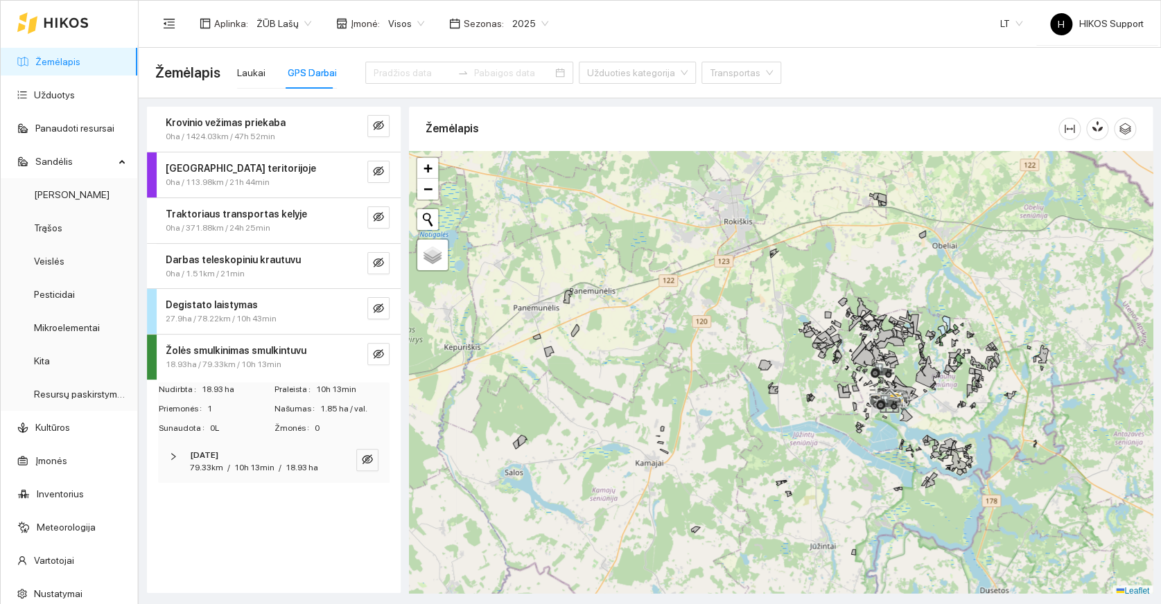
click at [218, 459] on span "[DATE]" at bounding box center [204, 455] width 28 height 13
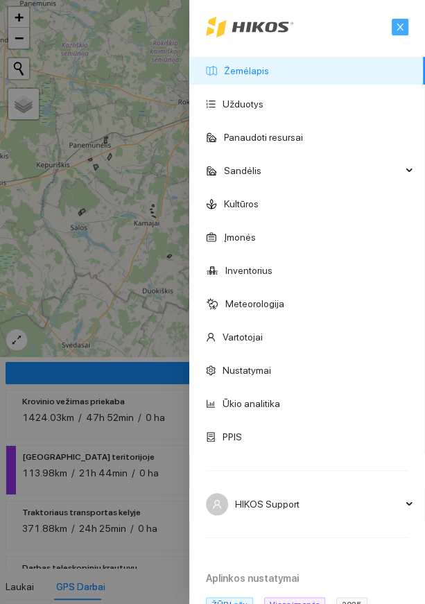
click at [396, 26] on icon "close" at bounding box center [399, 27] width 7 height 7
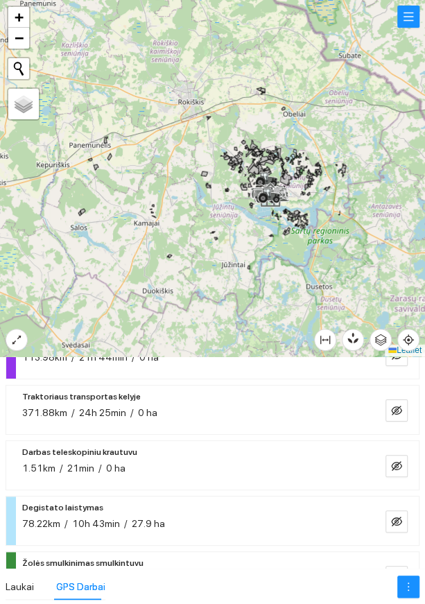
scroll to position [159, 0]
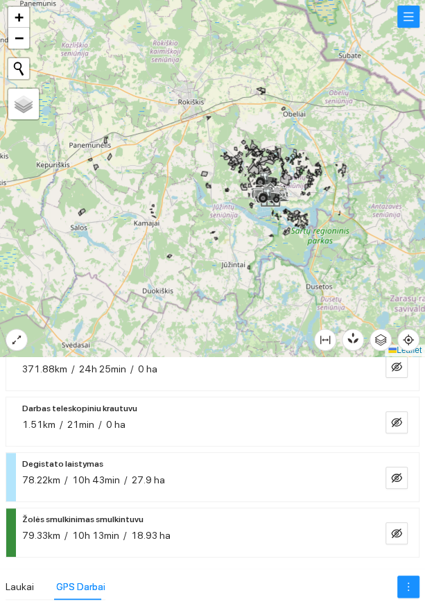
click at [125, 521] on span "Žolės smulkinimas smulkintuvu" at bounding box center [82, 519] width 121 height 17
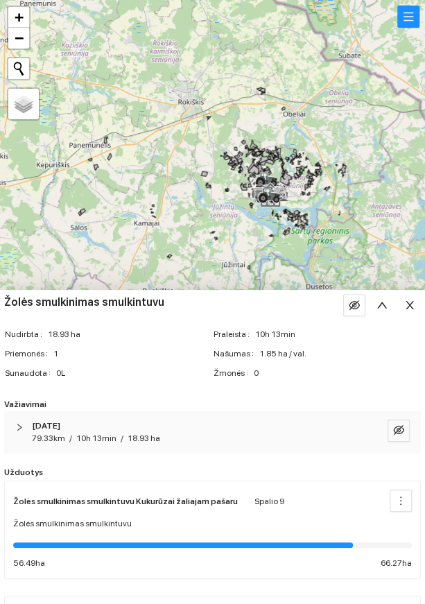
click at [132, 536] on div at bounding box center [212, 543] width 398 height 15
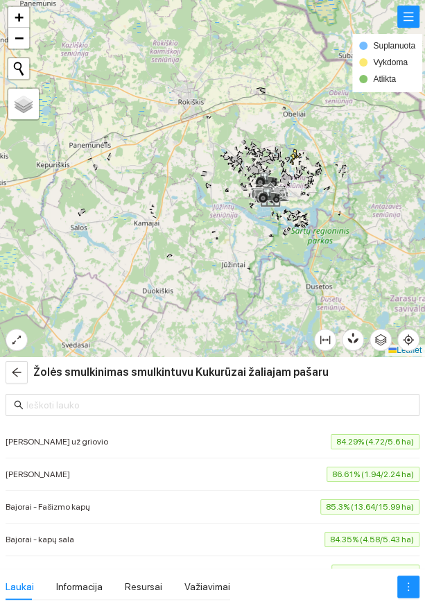
scroll to position [121, 0]
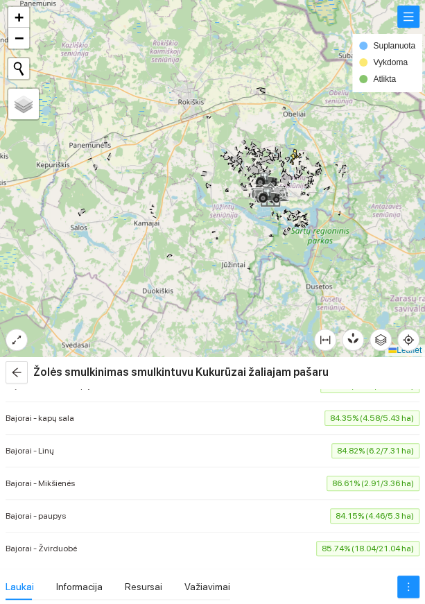
click at [125, 552] on div "Bajorai - Žvirduobė 85.74% (18.04/21.04 ha)" at bounding box center [213, 548] width 414 height 15
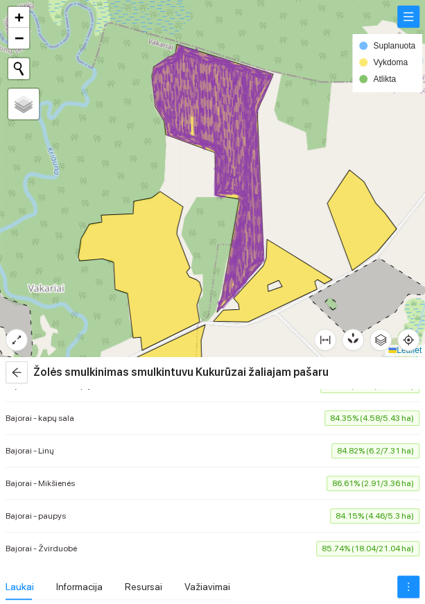
click at [134, 521] on li "Bajorai - paupys 84.15% (4.46/5.3 ha)" at bounding box center [213, 516] width 414 height 33
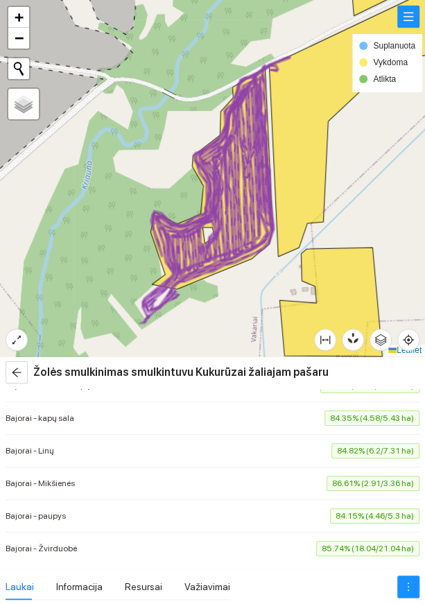
click at [137, 489] on div "Bajorai - Mikšienės 86.61% (2.91/3.36 ha)" at bounding box center [213, 482] width 414 height 15
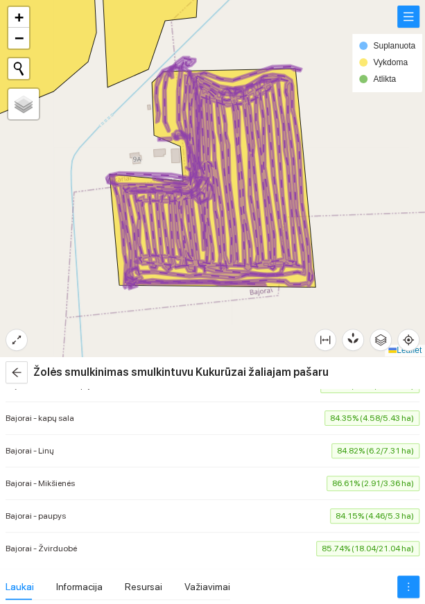
click at [142, 457] on li "Bajorai - Linų 84.82% (6.2/7.31 ha)" at bounding box center [213, 451] width 414 height 33
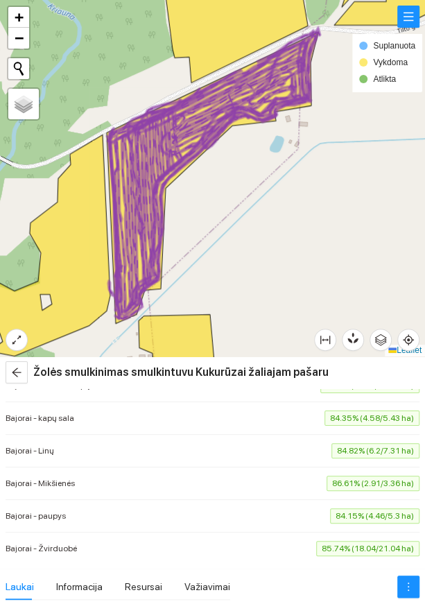
click at [153, 421] on div "Bajorai - kapų sala 84.35% (4.58/5.43 ha)" at bounding box center [213, 417] width 414 height 15
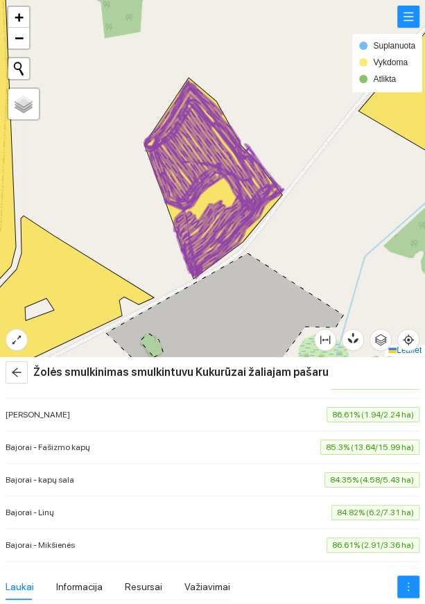
scroll to position [49, 0]
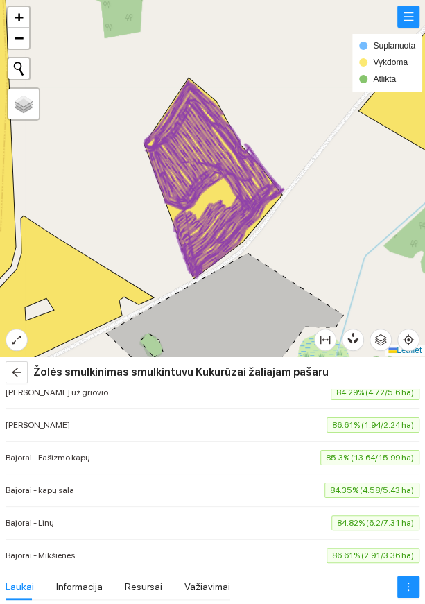
click at [307, 457] on div "Bajorai - Fašizmo kapų 85.3% (13.64/15.99 ha)" at bounding box center [213, 457] width 414 height 15
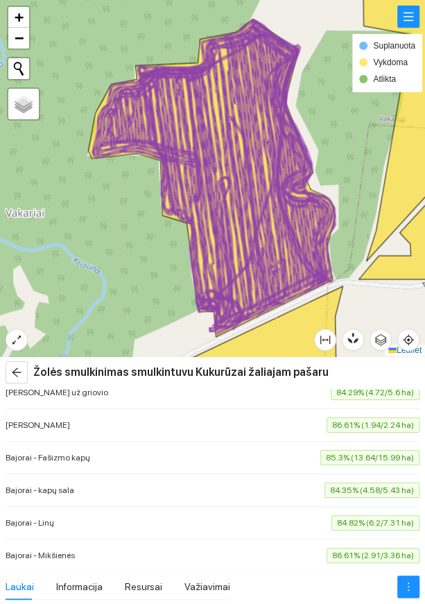
click at [300, 424] on div "Bajorai - Adamonio 86.61% (1.94/2.24 ha)" at bounding box center [213, 424] width 414 height 15
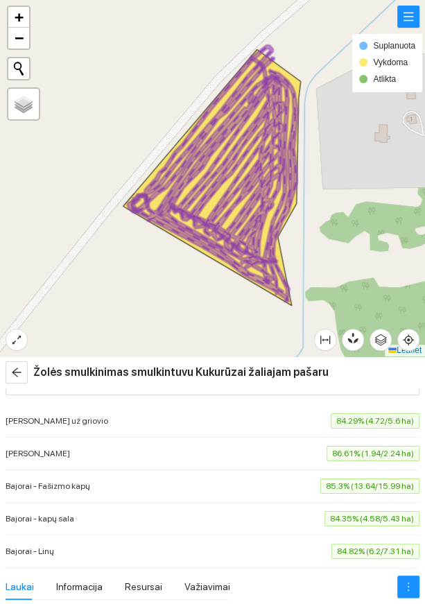
scroll to position [0, 0]
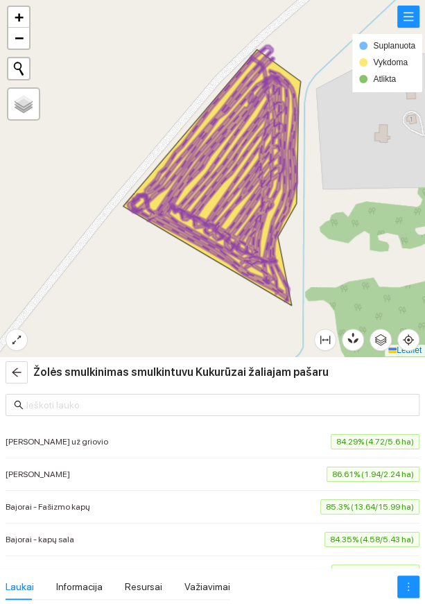
click at [331, 444] on span "84.29% (4.72/5.6 ha)" at bounding box center [375, 441] width 89 height 15
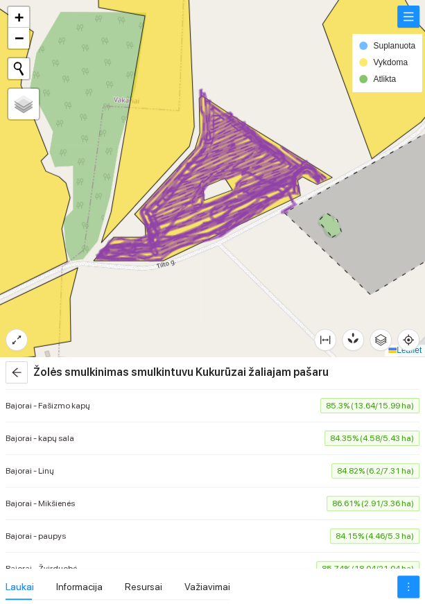
scroll to position [121, 0]
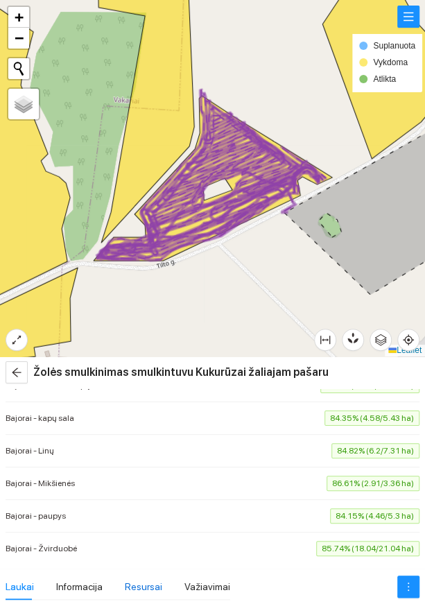
click at [141, 584] on div "Resursai" at bounding box center [143, 586] width 37 height 15
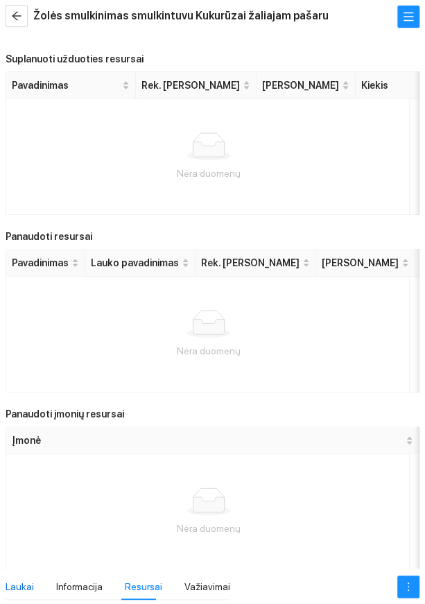
click at [20, 584] on div "Laukai" at bounding box center [20, 586] width 28 height 15
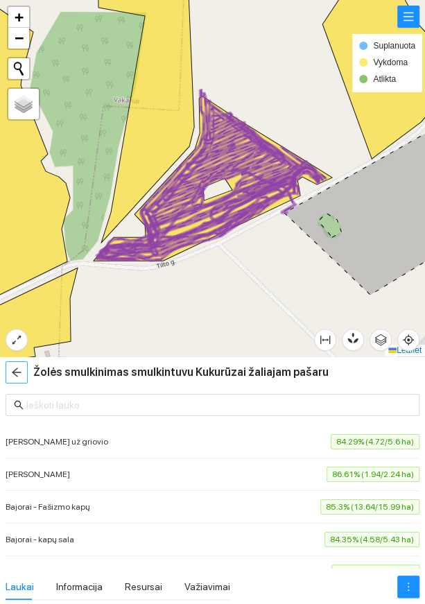
click at [20, 371] on icon "arrow-left" at bounding box center [16, 372] width 11 height 11
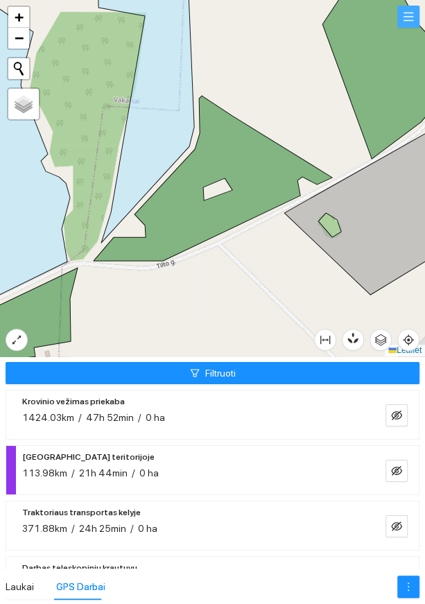
drag, startPoint x: 402, startPoint y: 14, endPoint x: 402, endPoint y: 21, distance: 7.6
click at [403, 14] on icon "menu" at bounding box center [408, 16] width 11 height 11
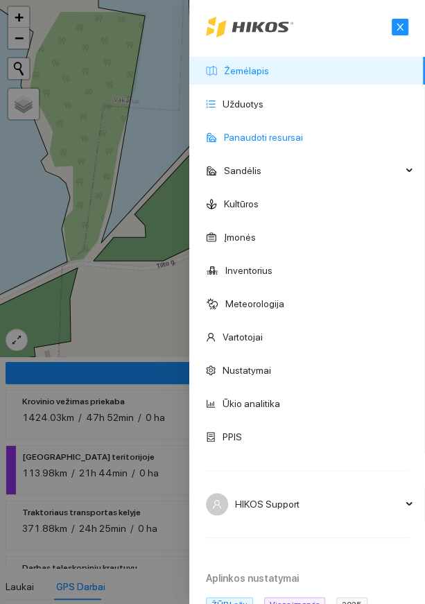
click at [241, 105] on link "Užduotys" at bounding box center [242, 103] width 41 height 11
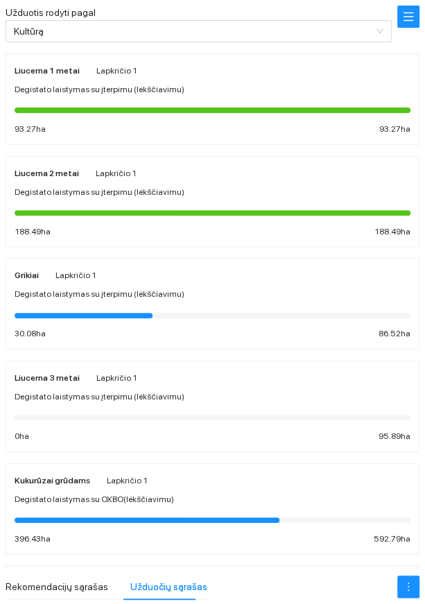
click at [150, 511] on div at bounding box center [213, 518] width 396 height 15
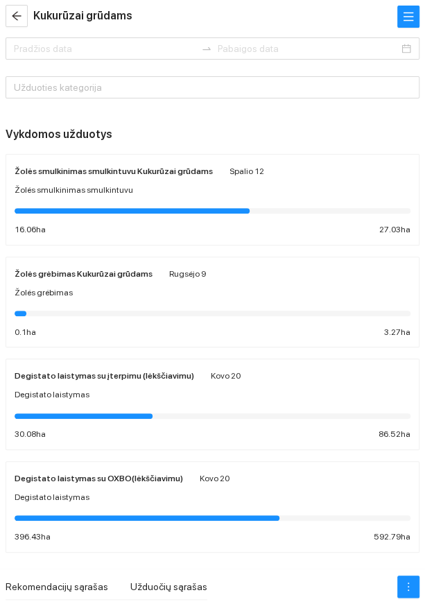
click at [133, 518] on div at bounding box center [147, 518] width 265 height 6
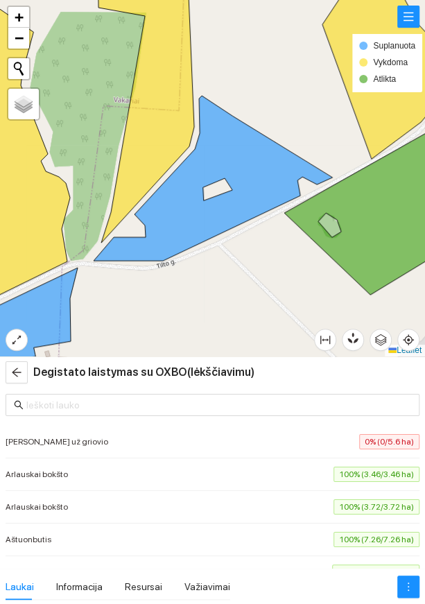
click at [295, 475] on div "Arlauskai bokšto 100% (3.46/3.46 ha)" at bounding box center [213, 473] width 414 height 15
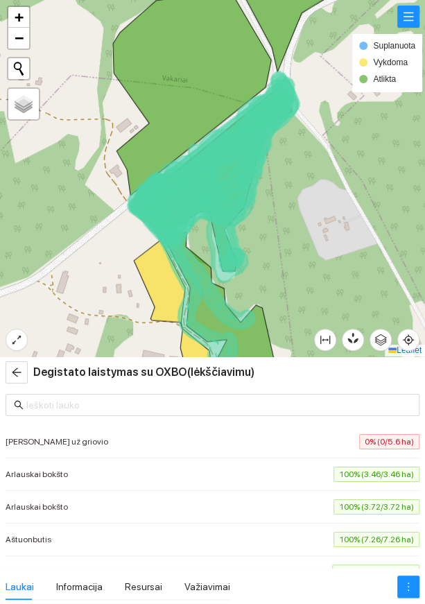
click at [304, 503] on div "Arlauskai bokšto 100% (3.72/3.72 ha)" at bounding box center [213, 506] width 414 height 15
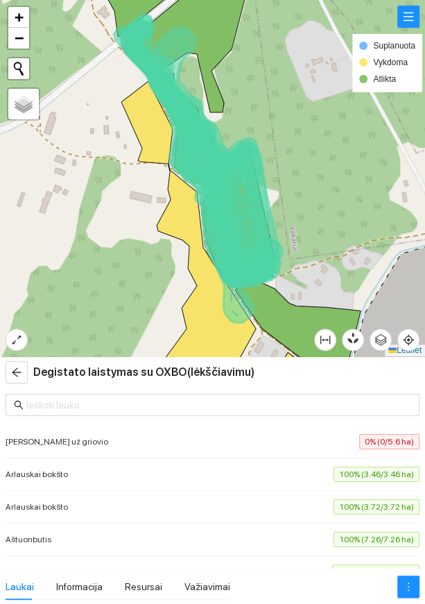
click at [266, 526] on li "Aštuonbutis 100% (7.26/7.26 ha)" at bounding box center [213, 539] width 414 height 33
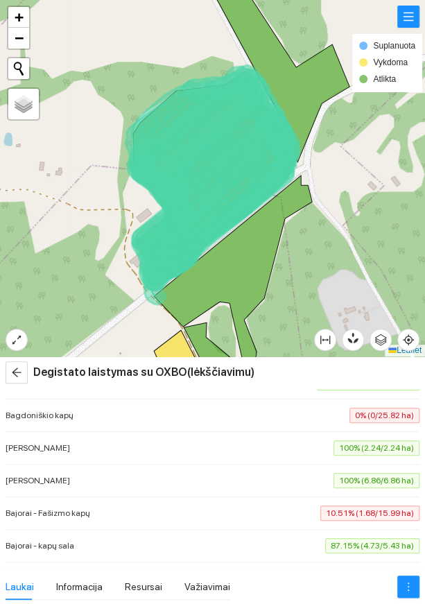
scroll to position [243, 0]
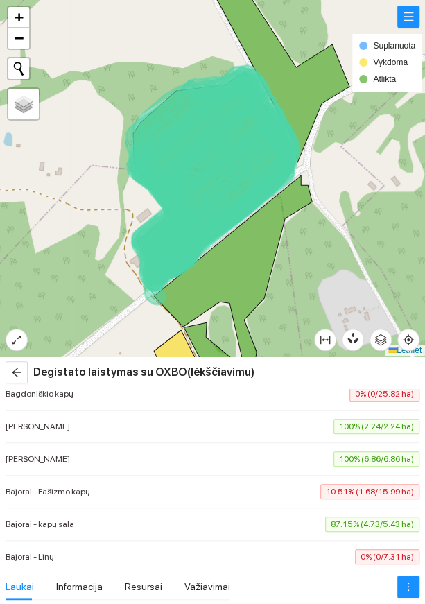
click at [349, 401] on li "Bagdoniškio kapų 0% (0/25.82 ha)" at bounding box center [213, 394] width 414 height 33
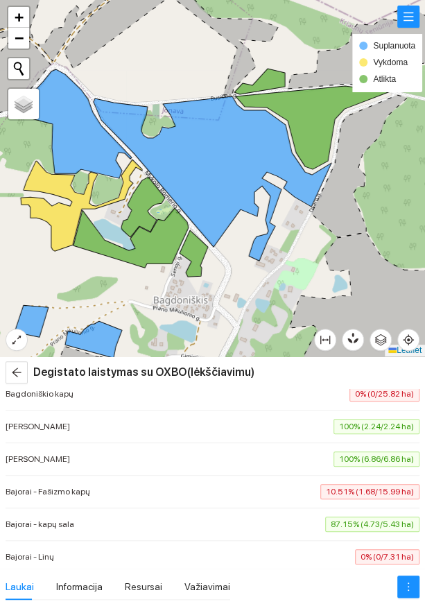
click at [337, 492] on span "10.51% (1.68/15.99 ha)" at bounding box center [369, 491] width 99 height 15
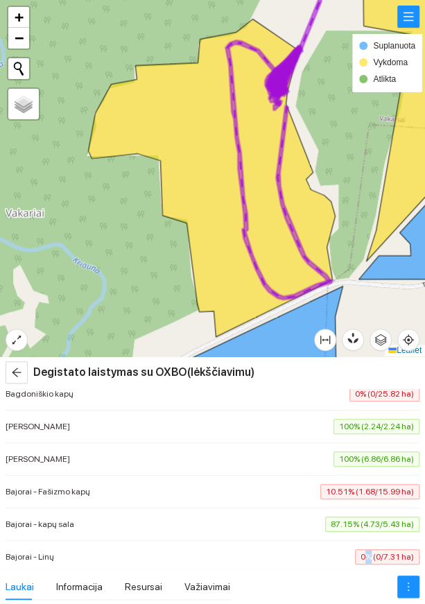
click at [359, 552] on span "0% (0/7.31 ha)" at bounding box center [387, 556] width 64 height 15
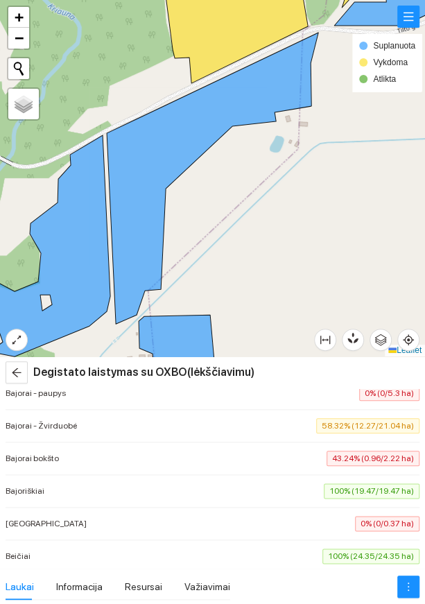
scroll to position [430, 0]
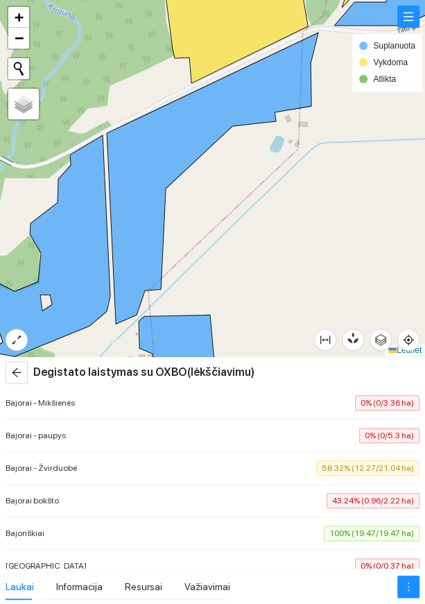
click at [338, 469] on span "58.32% (12.27/21.04 ha)" at bounding box center [367, 467] width 103 height 15
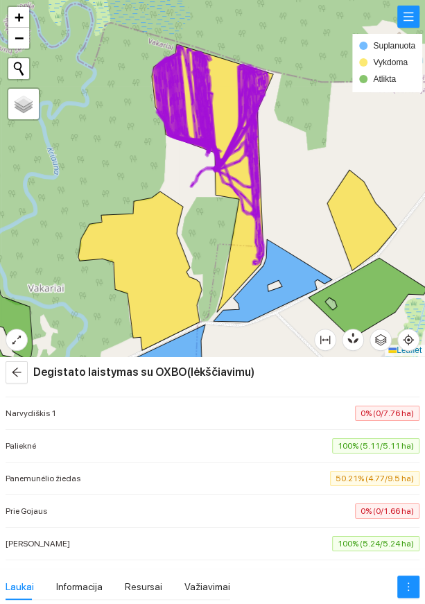
scroll to position [1411, 0]
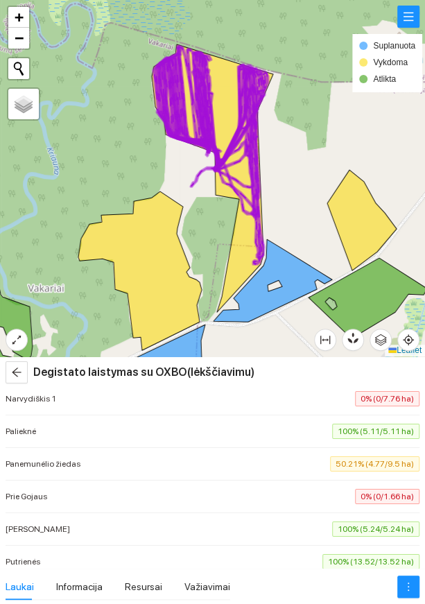
click at [344, 457] on span "50.21% (4.77/9.5 ha)" at bounding box center [374, 463] width 89 height 15
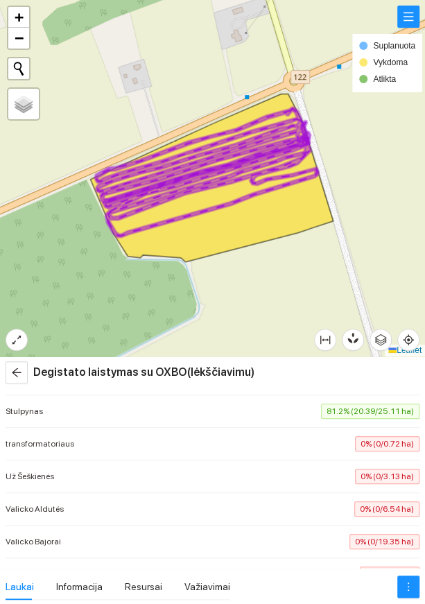
scroll to position [1934, 0]
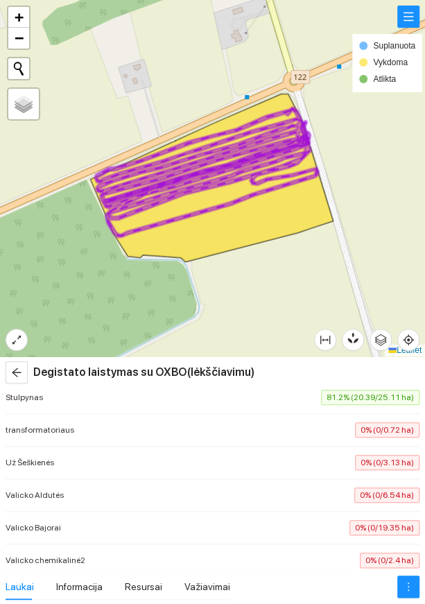
click at [356, 520] on span "0% (0/19.35 ha)" at bounding box center [384, 527] width 70 height 15
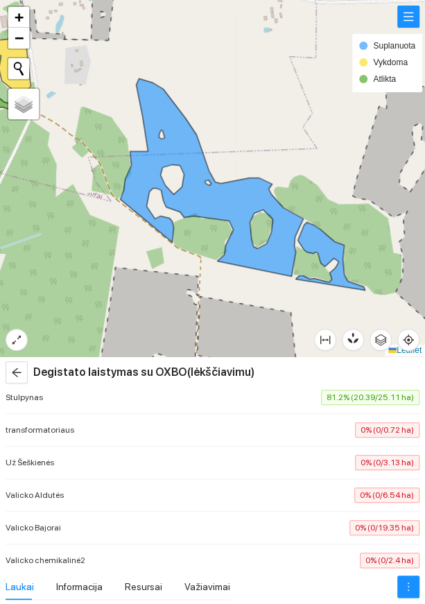
click at [354, 487] on span "0% (0/6.54 ha)" at bounding box center [386, 494] width 65 height 15
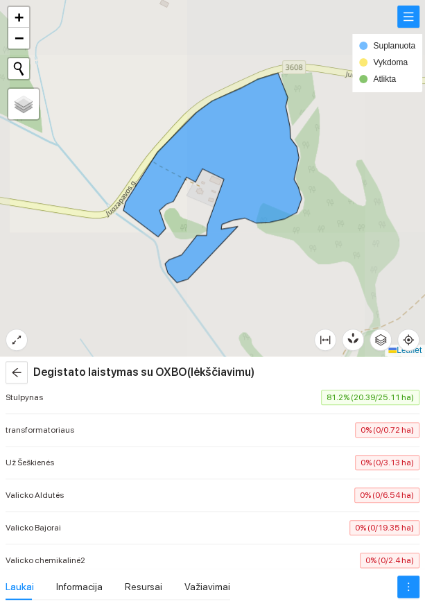
click at [355, 455] on span "0% (0/3.13 ha)" at bounding box center [387, 462] width 64 height 15
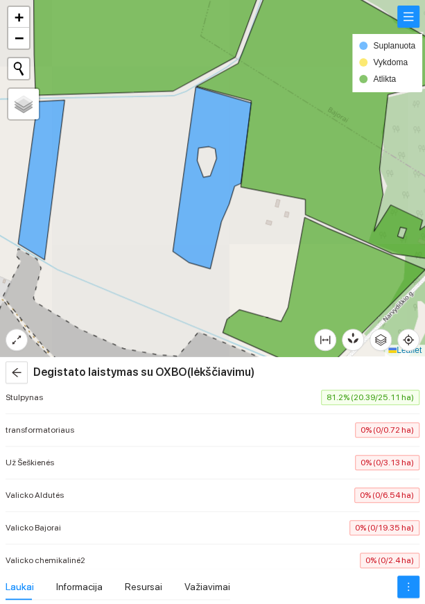
click at [356, 422] on span "0% (0/0.72 ha)" at bounding box center [387, 429] width 64 height 15
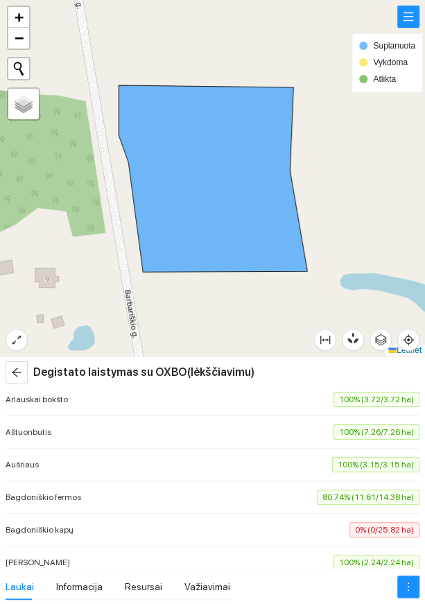
scroll to position [50, 0]
